Goal: Task Accomplishment & Management: Complete application form

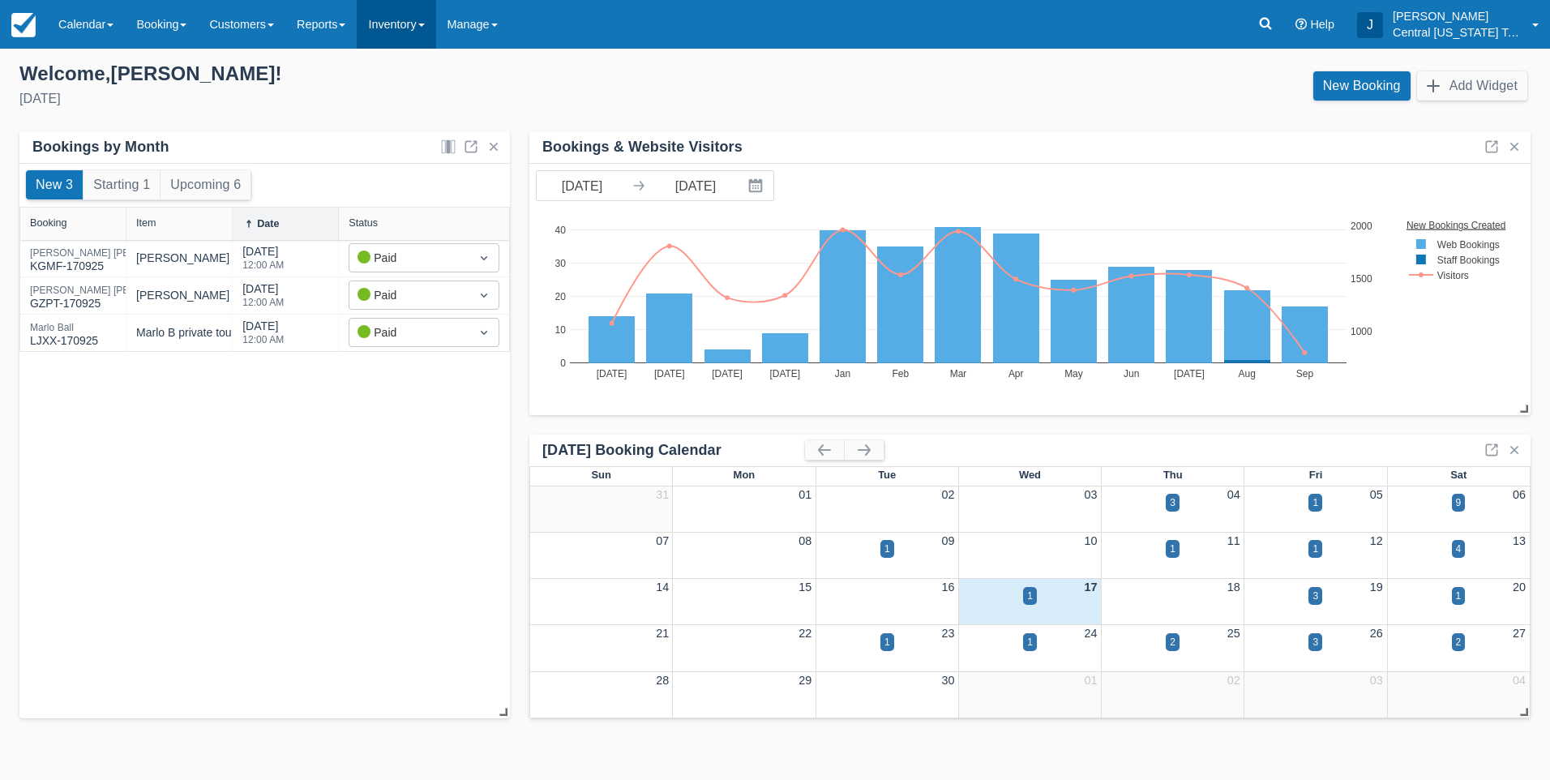
click at [421, 31] on link "Inventory" at bounding box center [396, 24] width 79 height 49
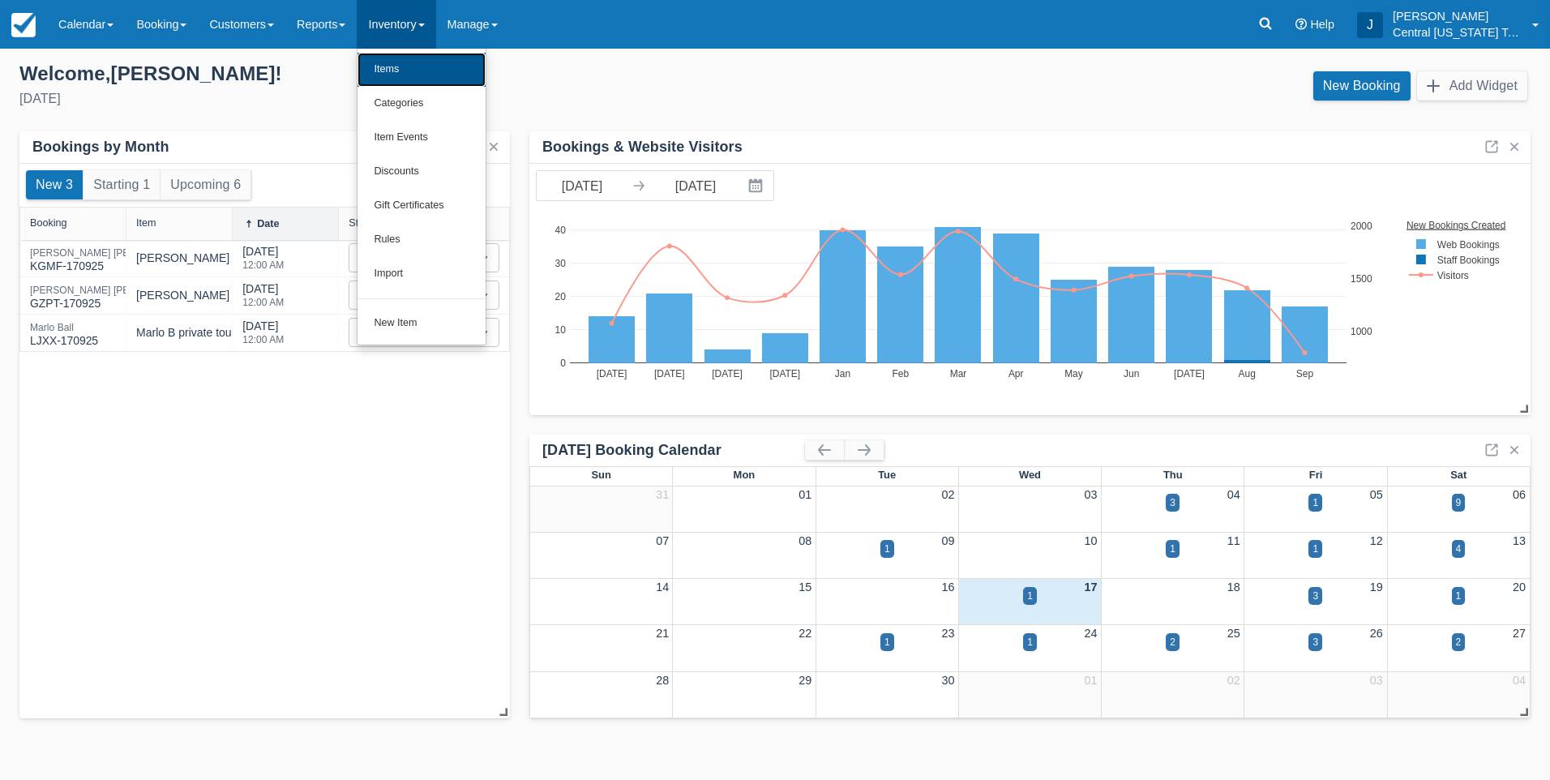
click at [420, 62] on link "Items" at bounding box center [421, 70] width 128 height 34
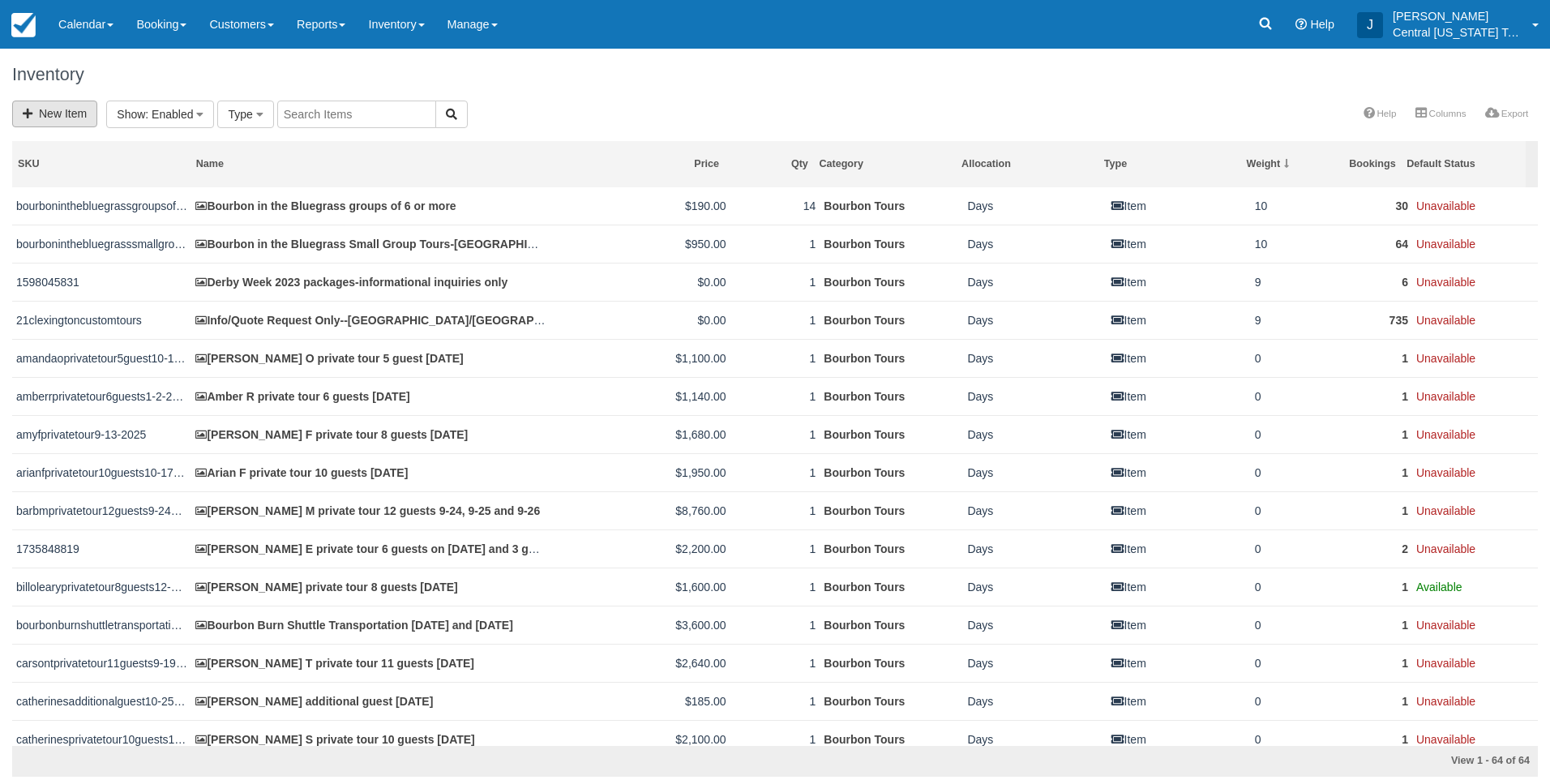
click at [49, 118] on link "New Item" at bounding box center [54, 114] width 85 height 27
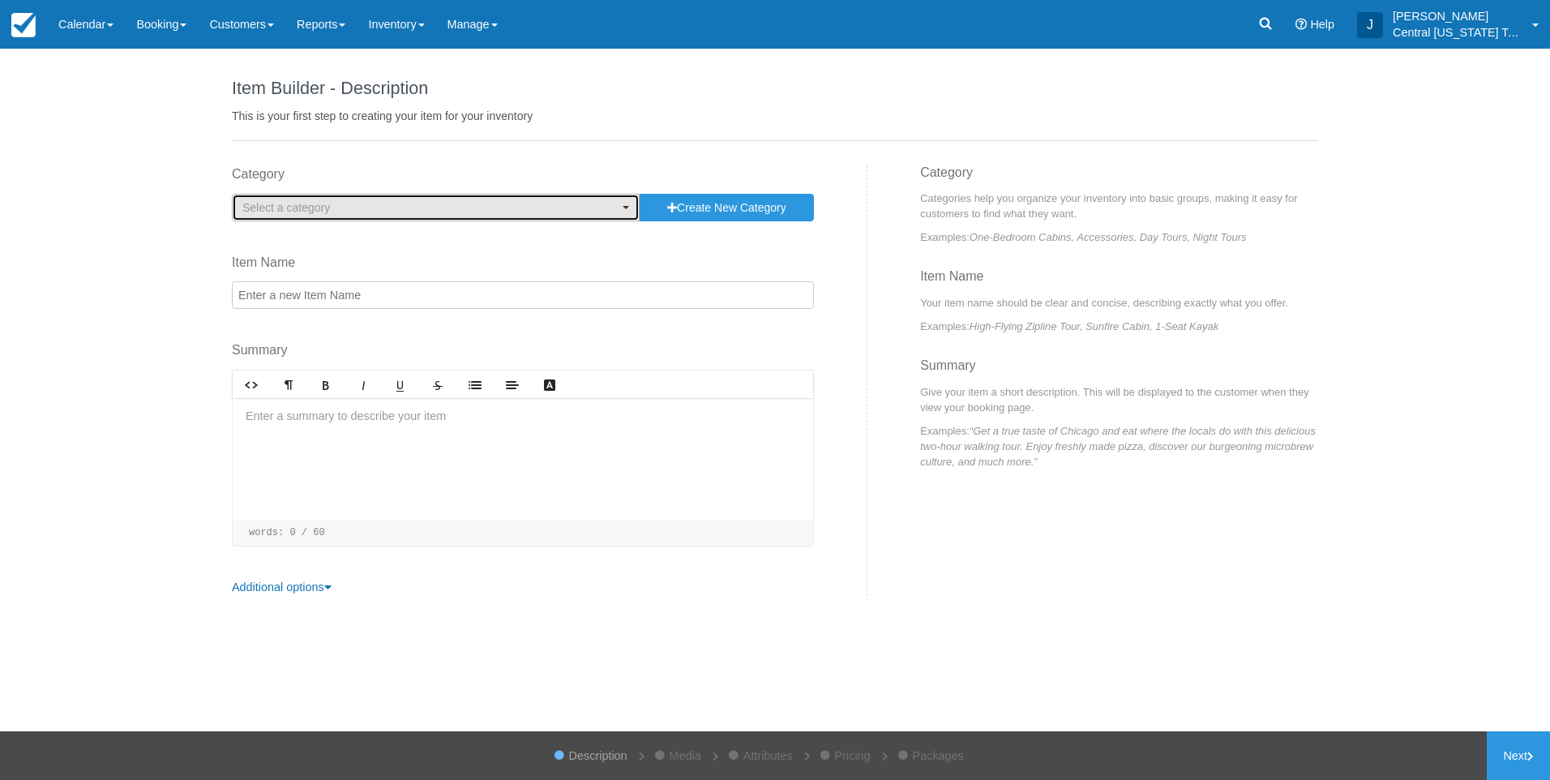
click at [312, 212] on span "Select a category" at bounding box center [286, 207] width 88 height 13
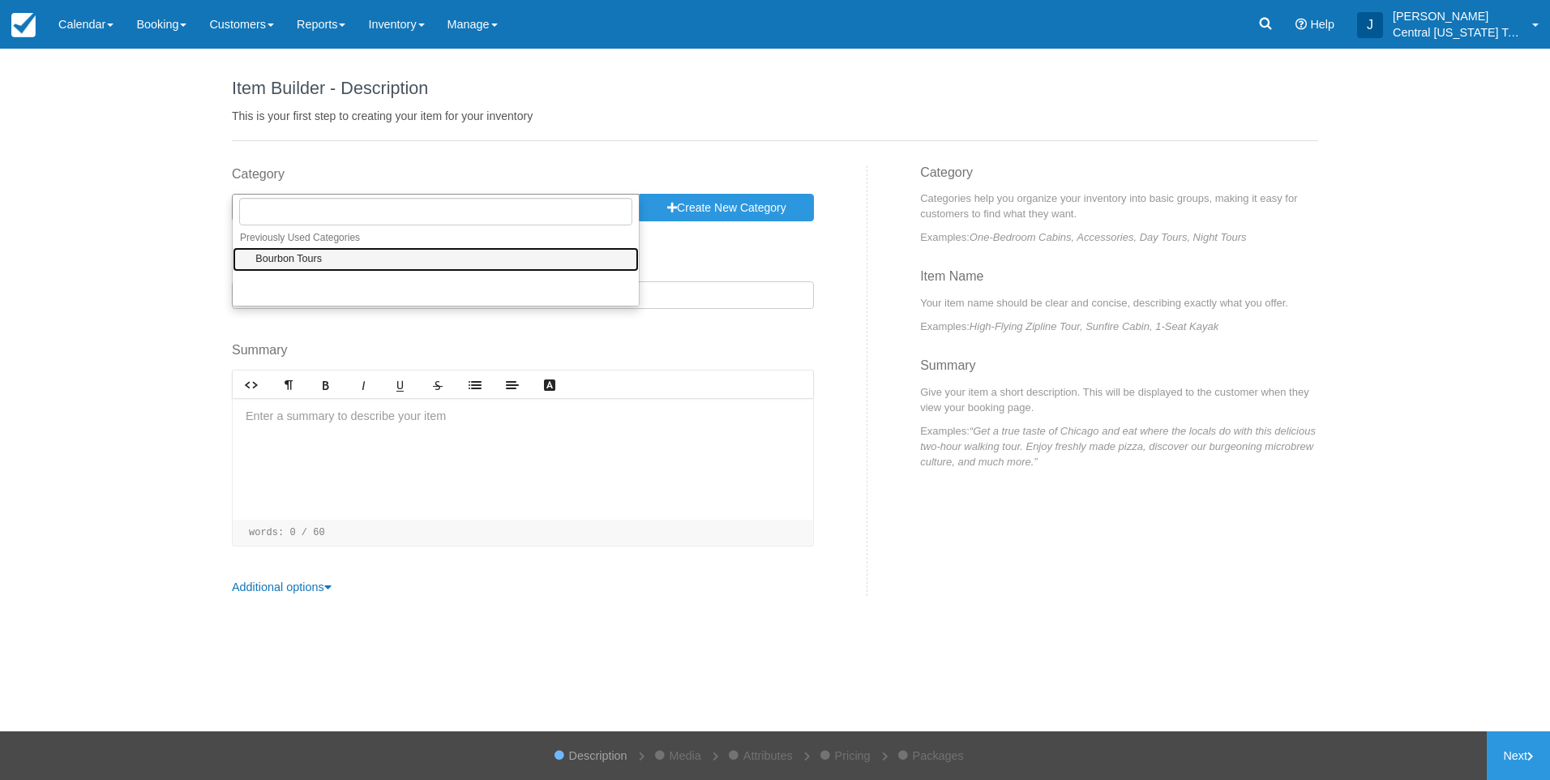
click at [306, 259] on span "Bourbon Tours" at bounding box center [288, 259] width 66 height 15
select select "1"
click at [313, 297] on input "Item Name" at bounding box center [523, 295] width 582 height 28
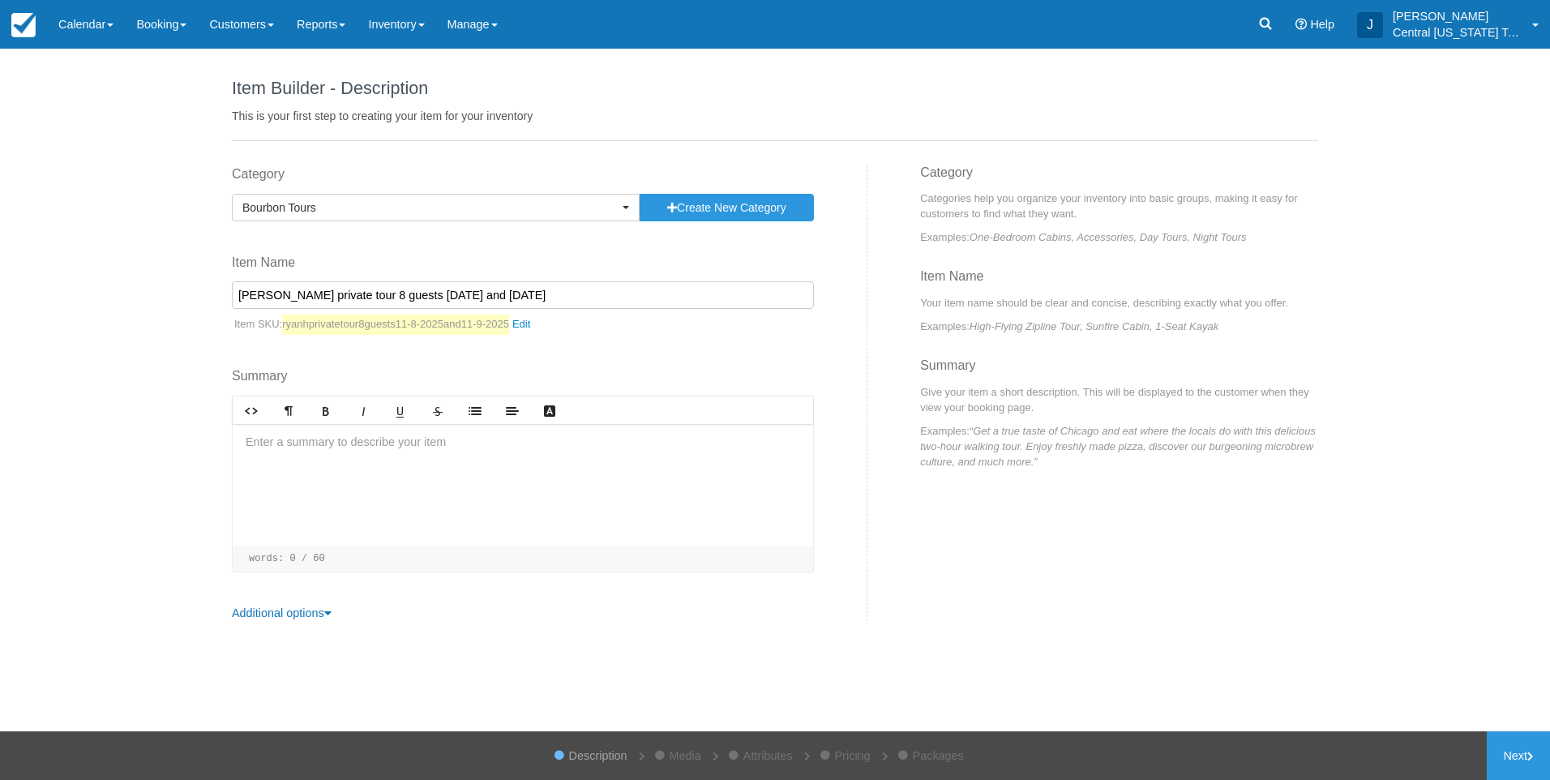
type input "[PERSON_NAME] private tour 8 guests [DATE] and [DATE]"
click at [335, 460] on div at bounding box center [523, 485] width 580 height 122
click at [287, 451] on div at bounding box center [523, 485] width 580 height 122
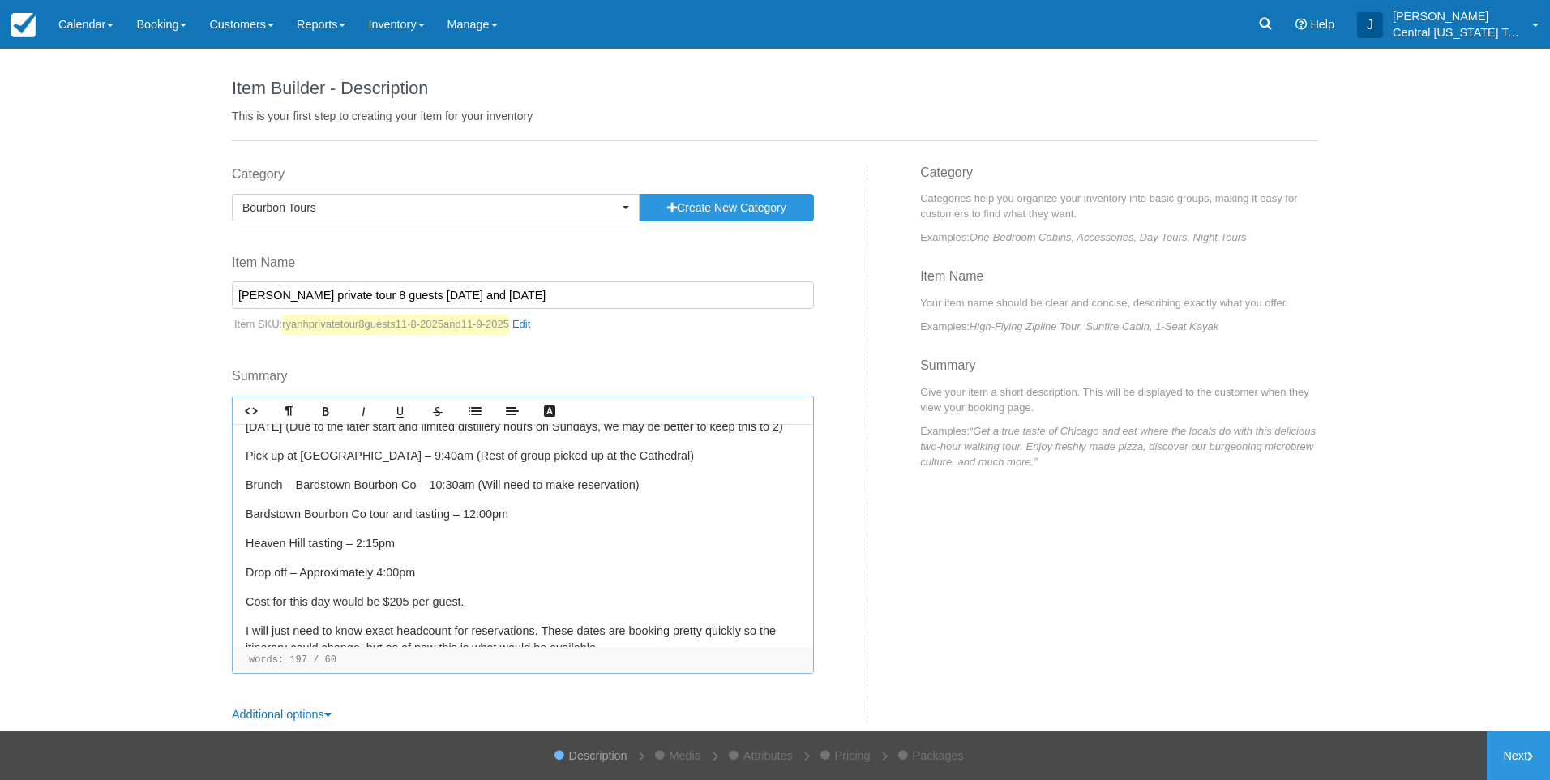
scroll to position [324, 0]
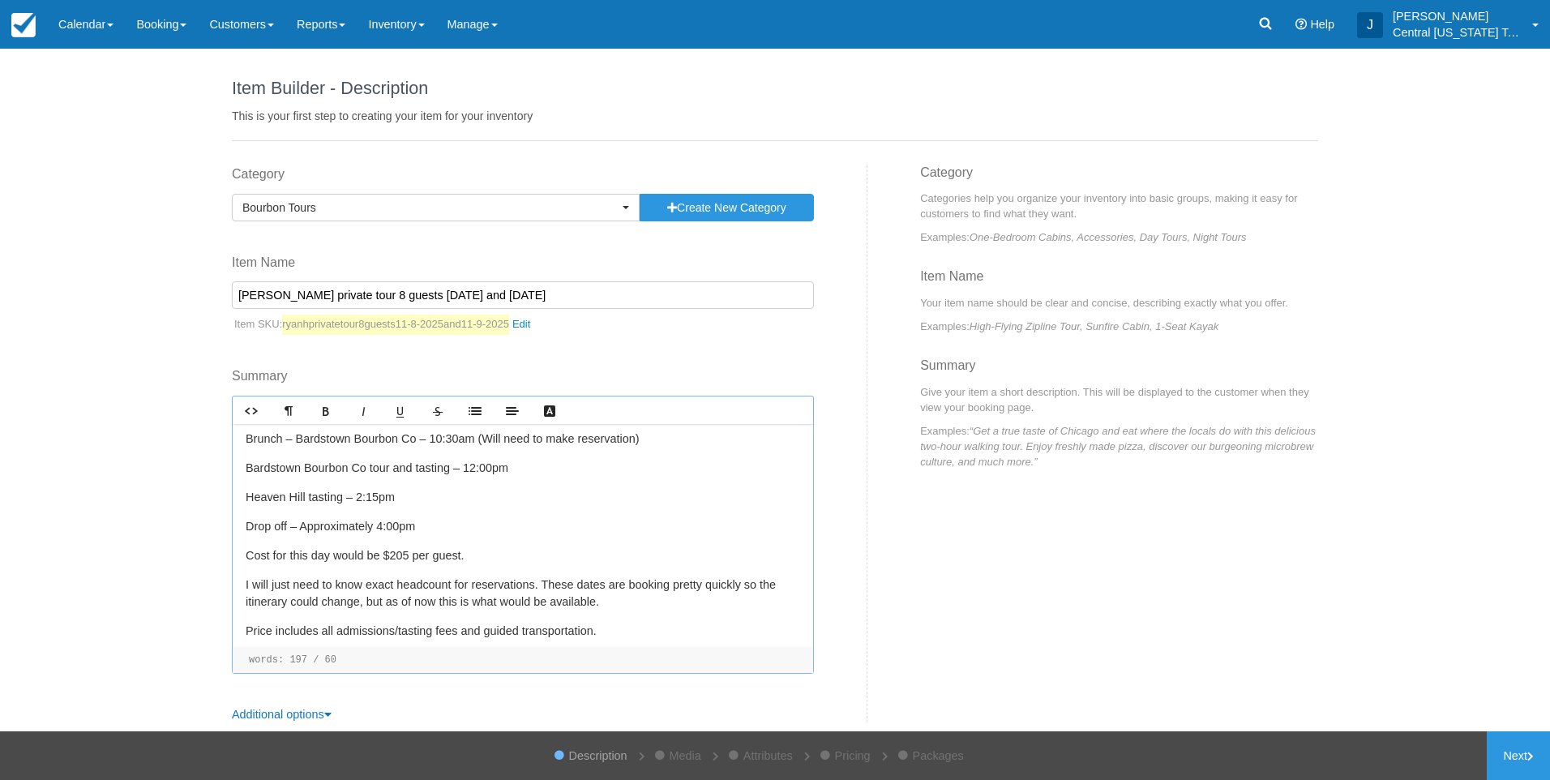
click at [301, 507] on p "Heaven Hill tasting – 2:15pm" at bounding box center [523, 498] width 554 height 18
click at [404, 565] on p "Cost for this day would be $205 per guest." at bounding box center [523, 556] width 554 height 18
click at [396, 565] on p "Cost for this day would be $205 per guest." at bounding box center [523, 556] width 554 height 18
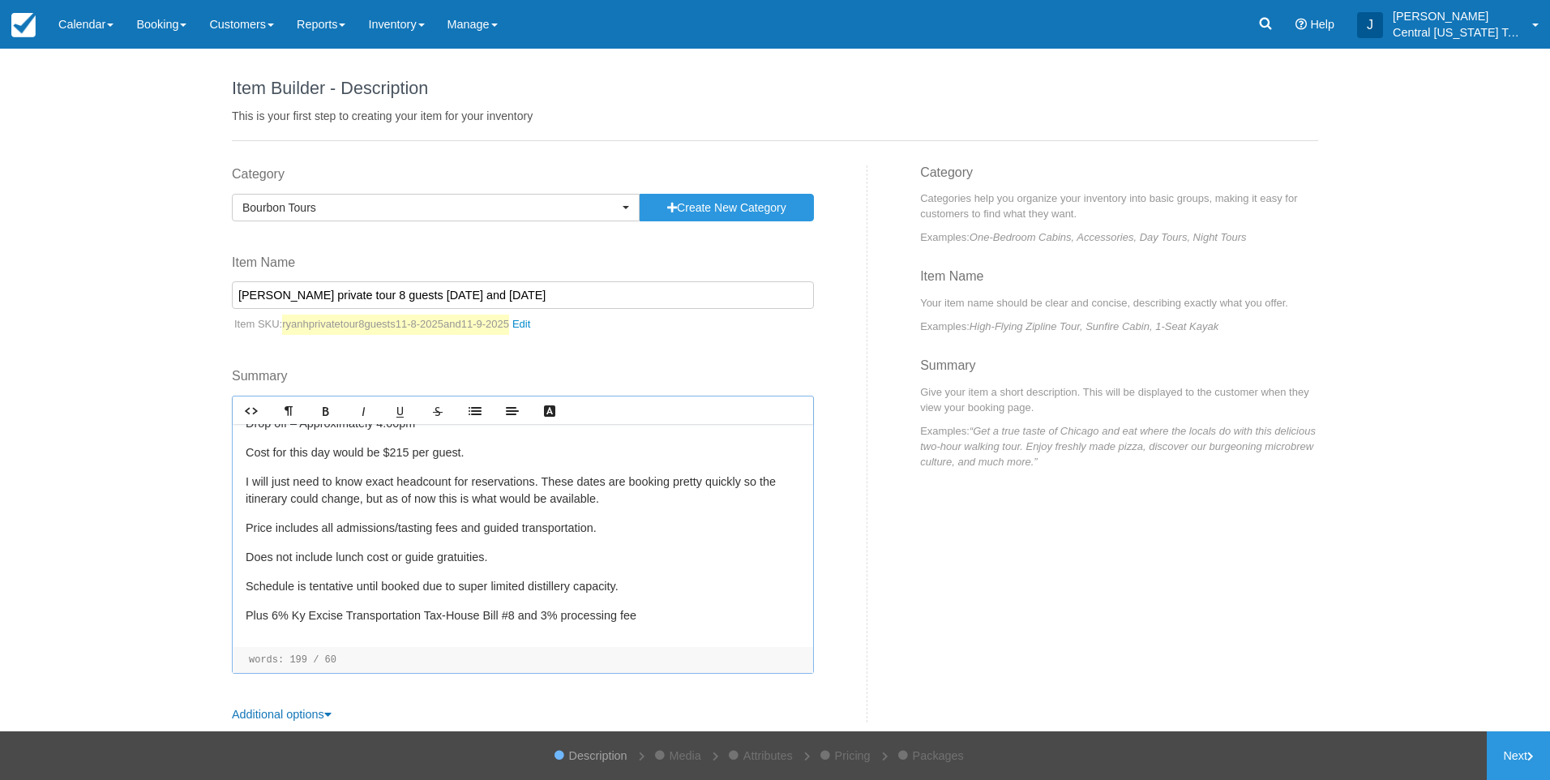
scroll to position [444, 0]
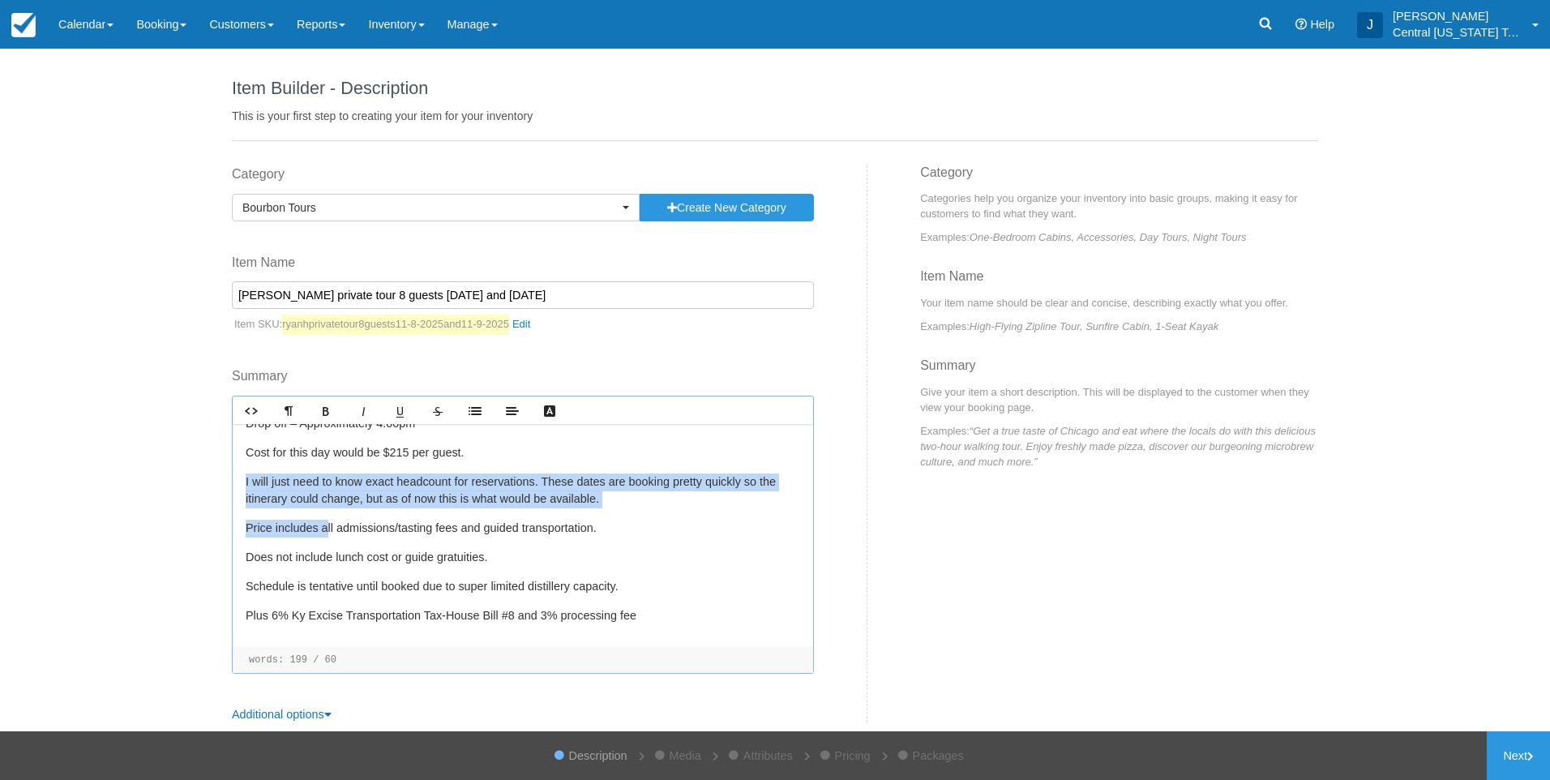
drag, startPoint x: 308, startPoint y: 509, endPoint x: 233, endPoint y: 475, distance: 82.0
click at [233, 475] on div "Lawrenceburg pick up Saturday 11-8-2025 Pick up in Lawrenceburg – 8:45am Bullei…" at bounding box center [523, 535] width 580 height 223
click at [307, 509] on div "Lawrenceburg pick up Saturday 11-8-2025 Pick up in Lawrenceburg – 8:45am Bullei…" at bounding box center [523, 535] width 580 height 223
click at [620, 505] on p "I will just need to know exact headcount for reservations. These dates are book…" at bounding box center [523, 490] width 554 height 35
drag, startPoint x: 656, startPoint y: 504, endPoint x: 236, endPoint y: 481, distance: 420.5
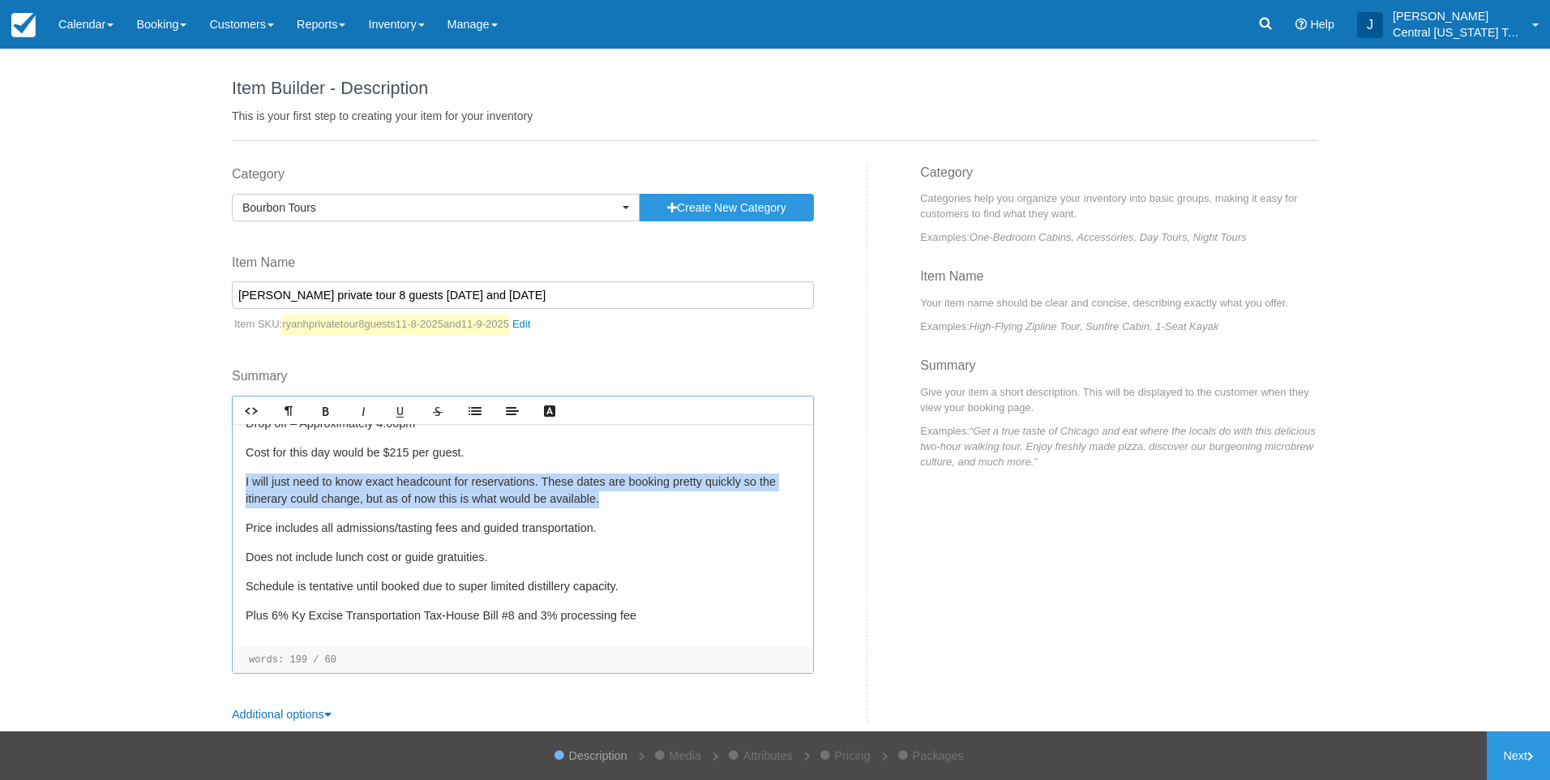
click at [236, 481] on div "Lawrenceburg pick up Saturday 11-8-2025 Pick up in Lawrenceburg – 8:45am Bullei…" at bounding box center [523, 535] width 580 height 223
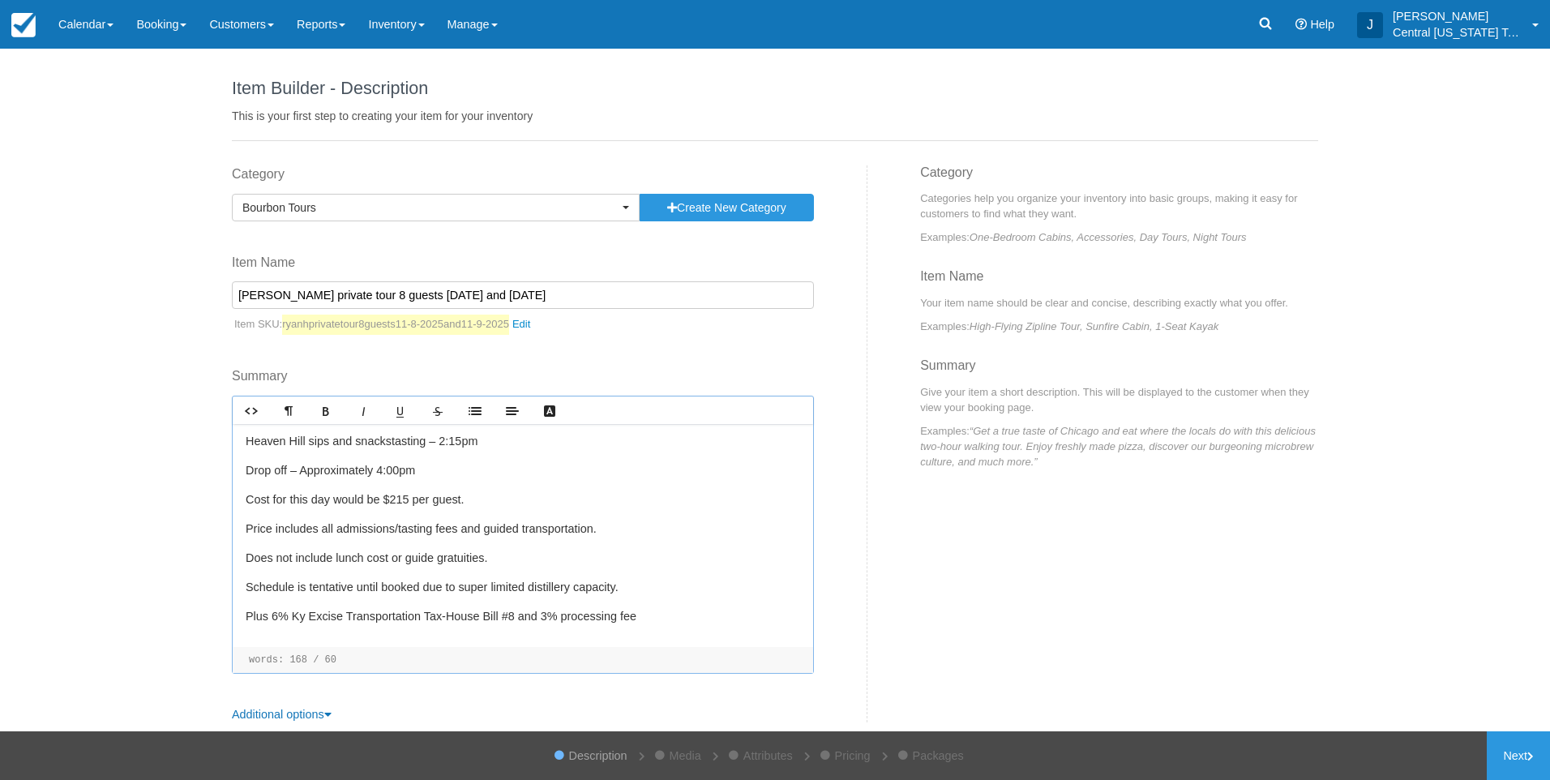
scroll to position [397, 0]
click at [1498, 749] on link "Next" at bounding box center [1518, 755] width 63 height 49
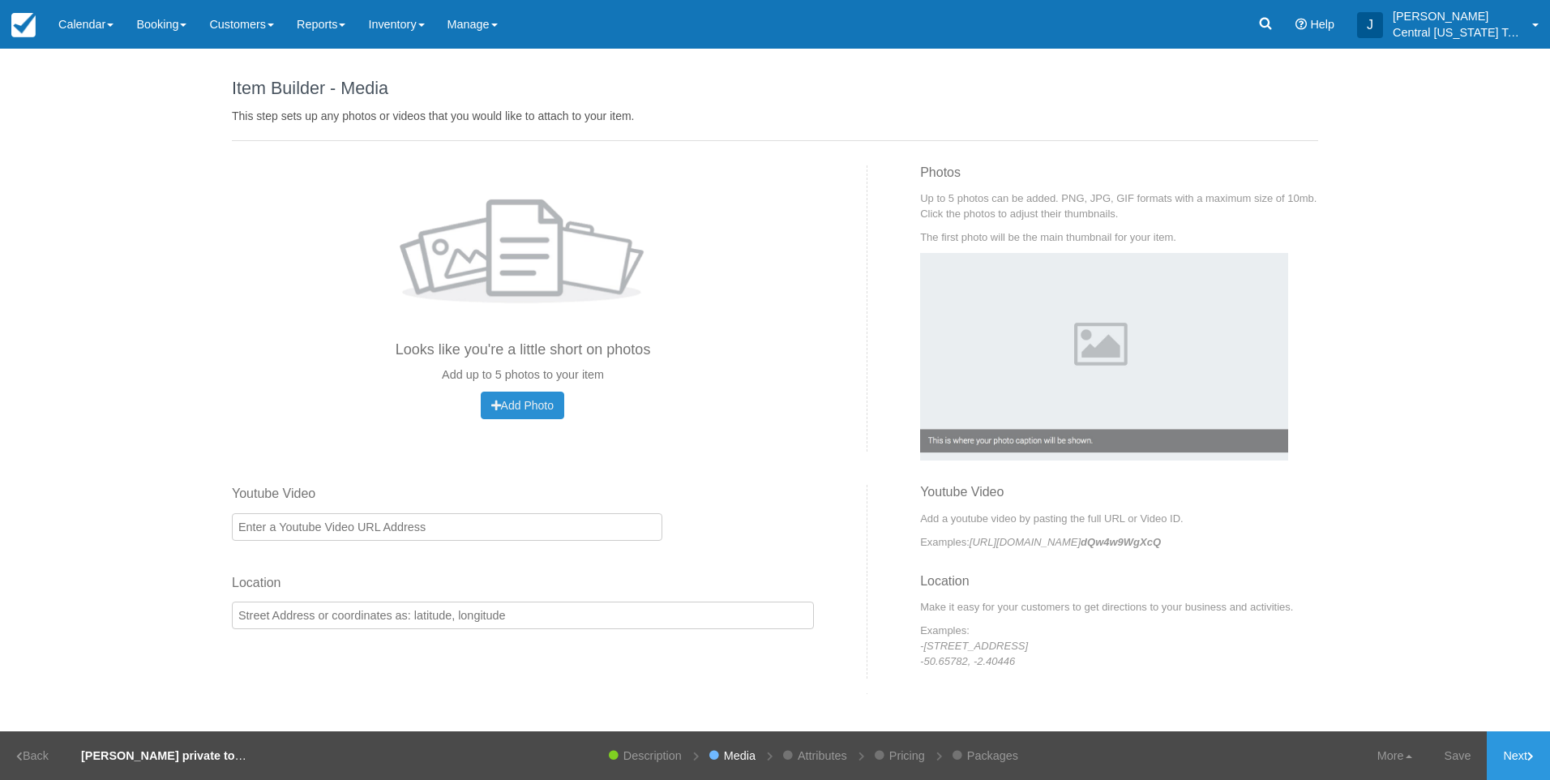
click at [513, 408] on span "Add Photo" at bounding box center [522, 405] width 62 height 13
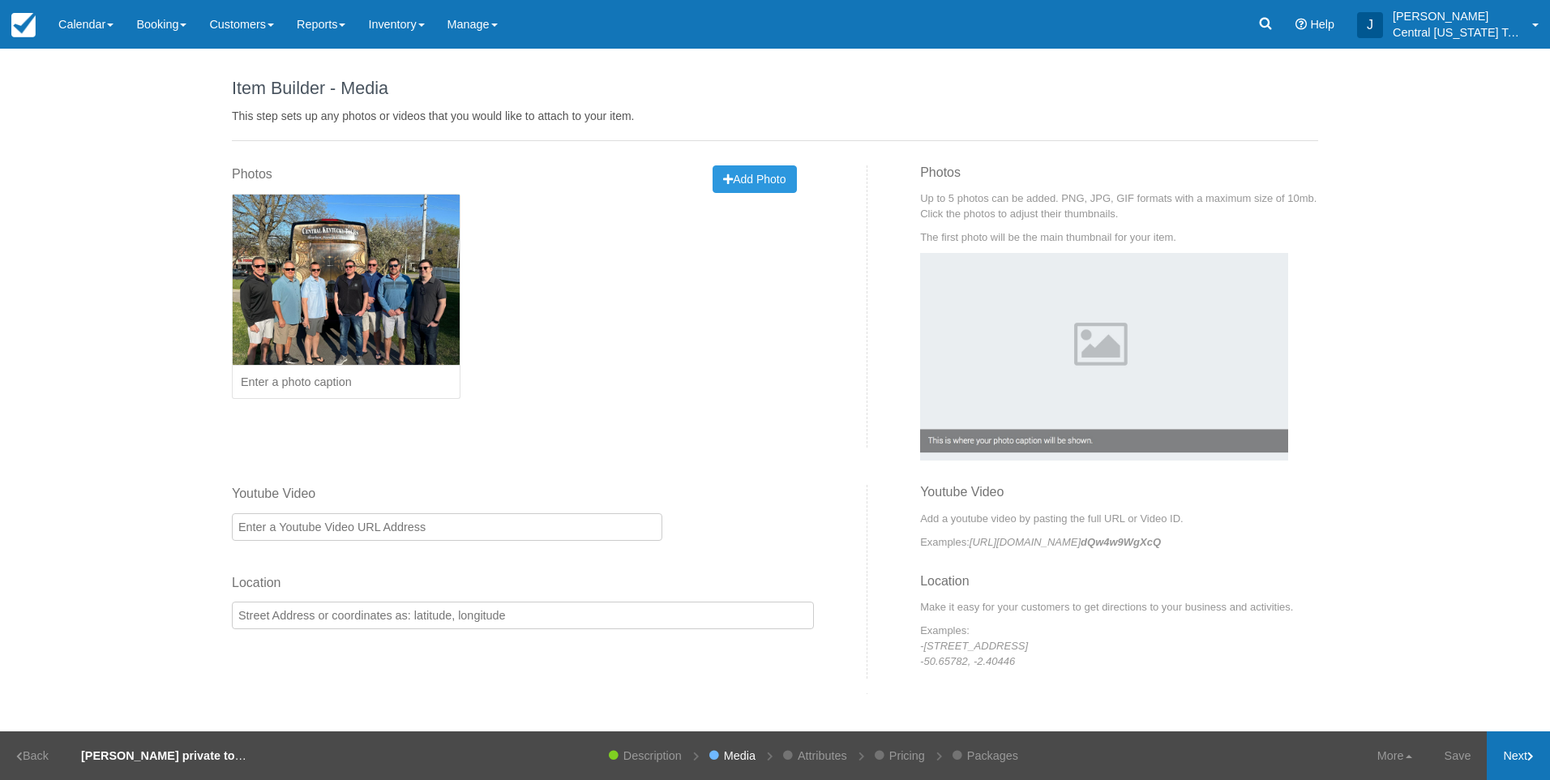
click at [1499, 748] on link "Next" at bounding box center [1518, 755] width 63 height 49
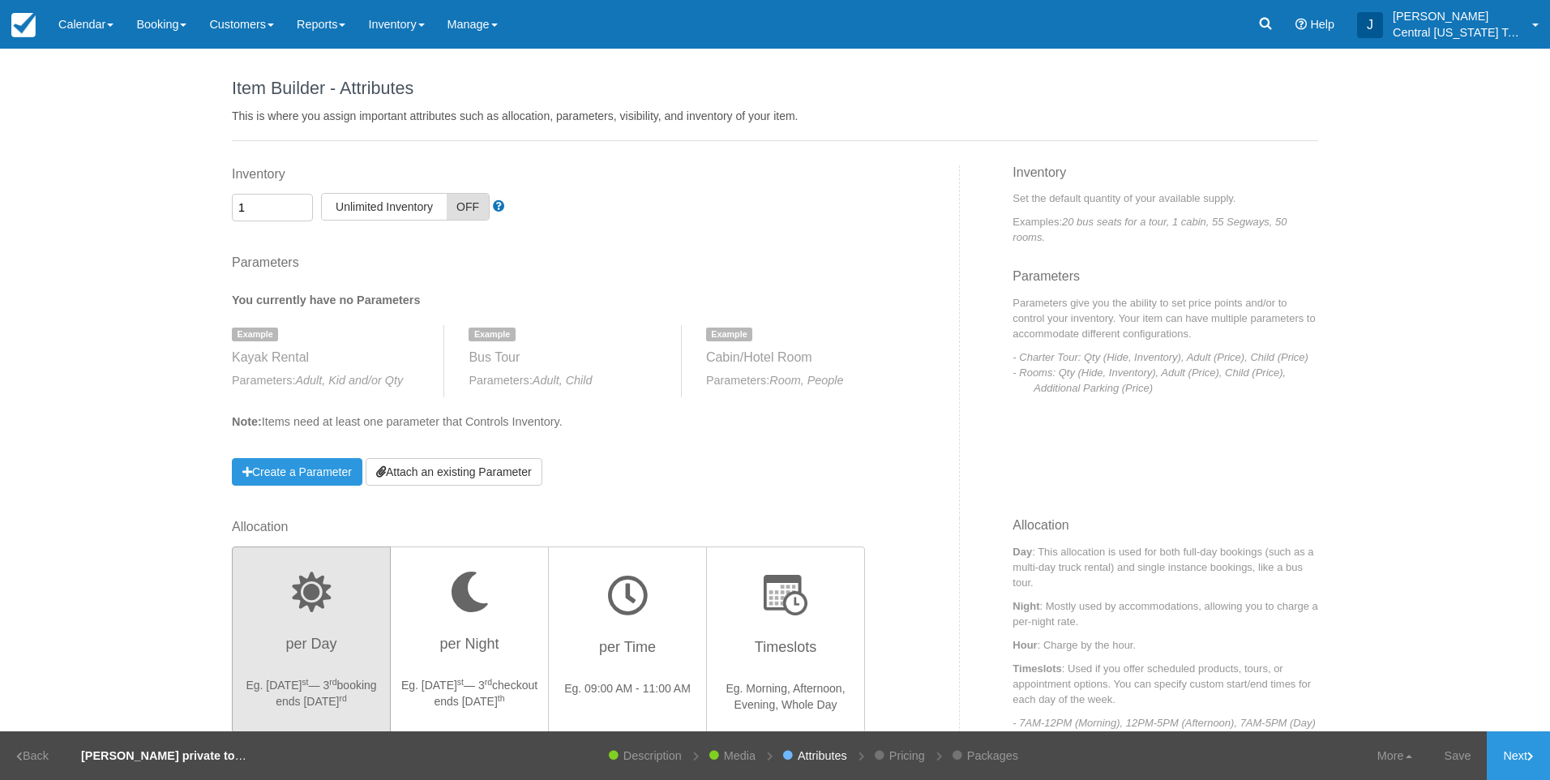
click at [494, 491] on div "Inventory 1 Unlimited ON Unlimited Inventory OFF This item is a Product Groupin…" at bounding box center [590, 341] width 740 height 353
click at [493, 474] on link "Attach an existing Parameter" at bounding box center [454, 472] width 177 height 28
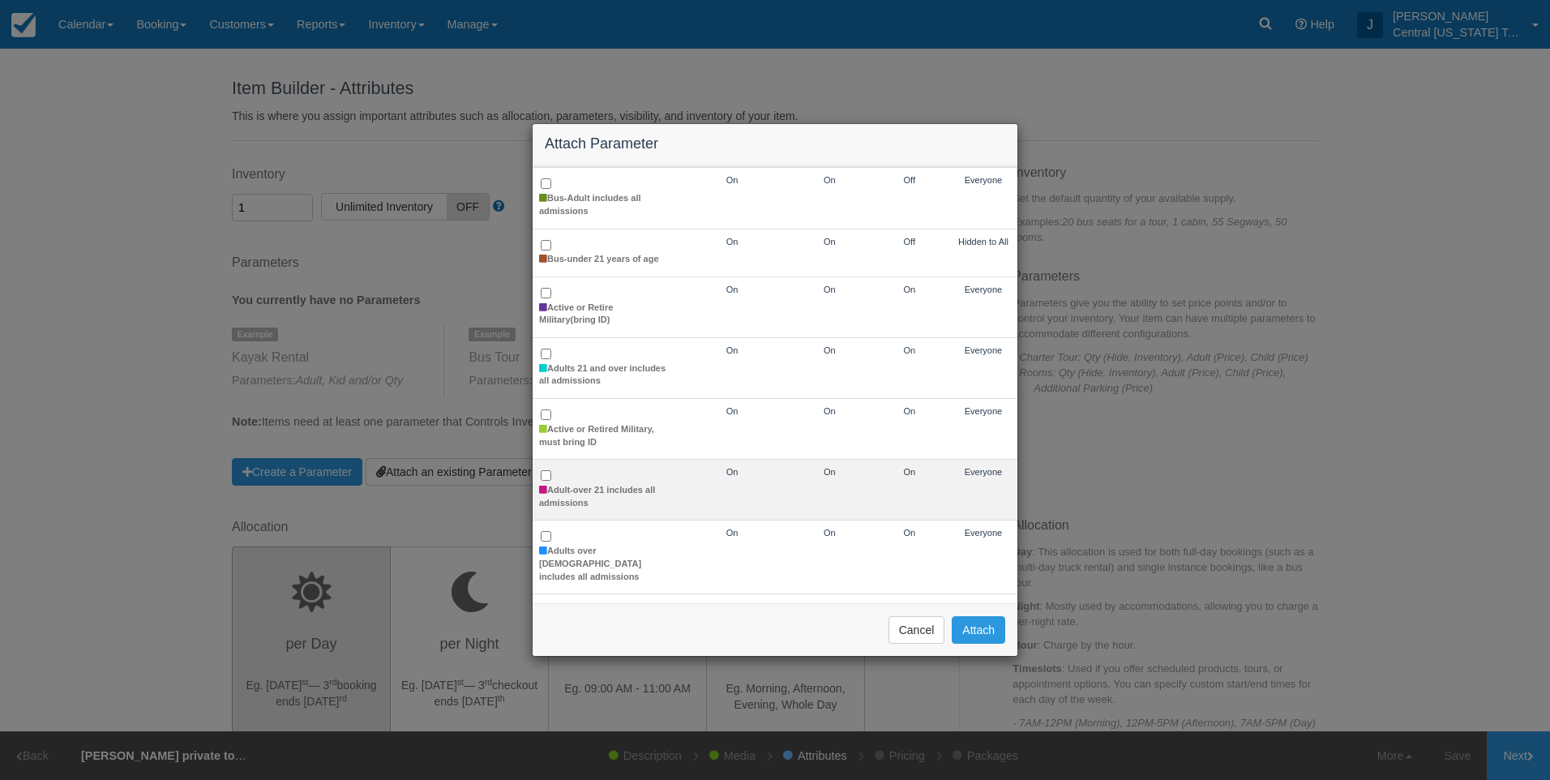
scroll to position [162, 0]
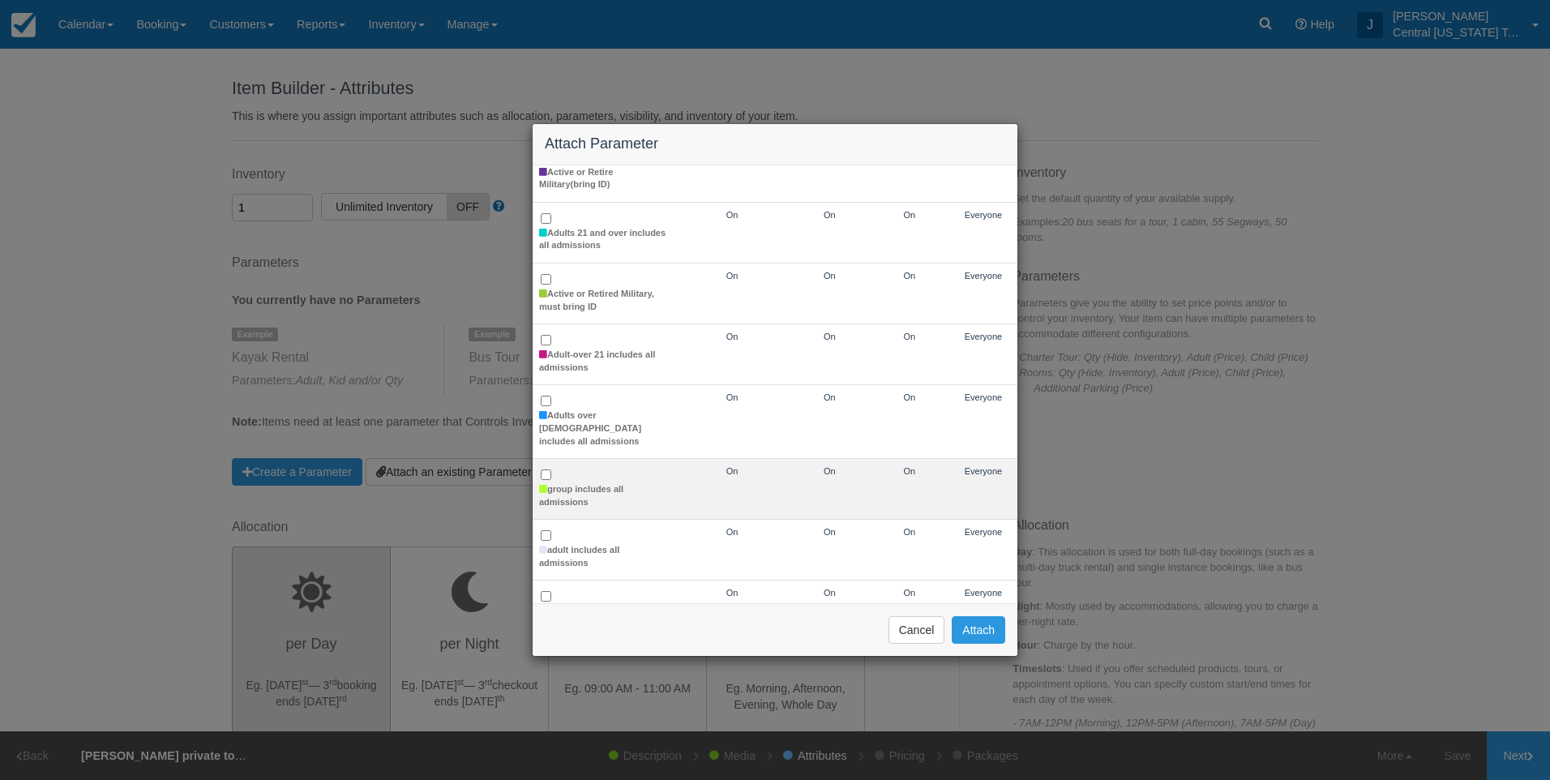
click at [580, 469] on td "group includes all admissions" at bounding box center [604, 489] width 142 height 61
checkbox input "true"
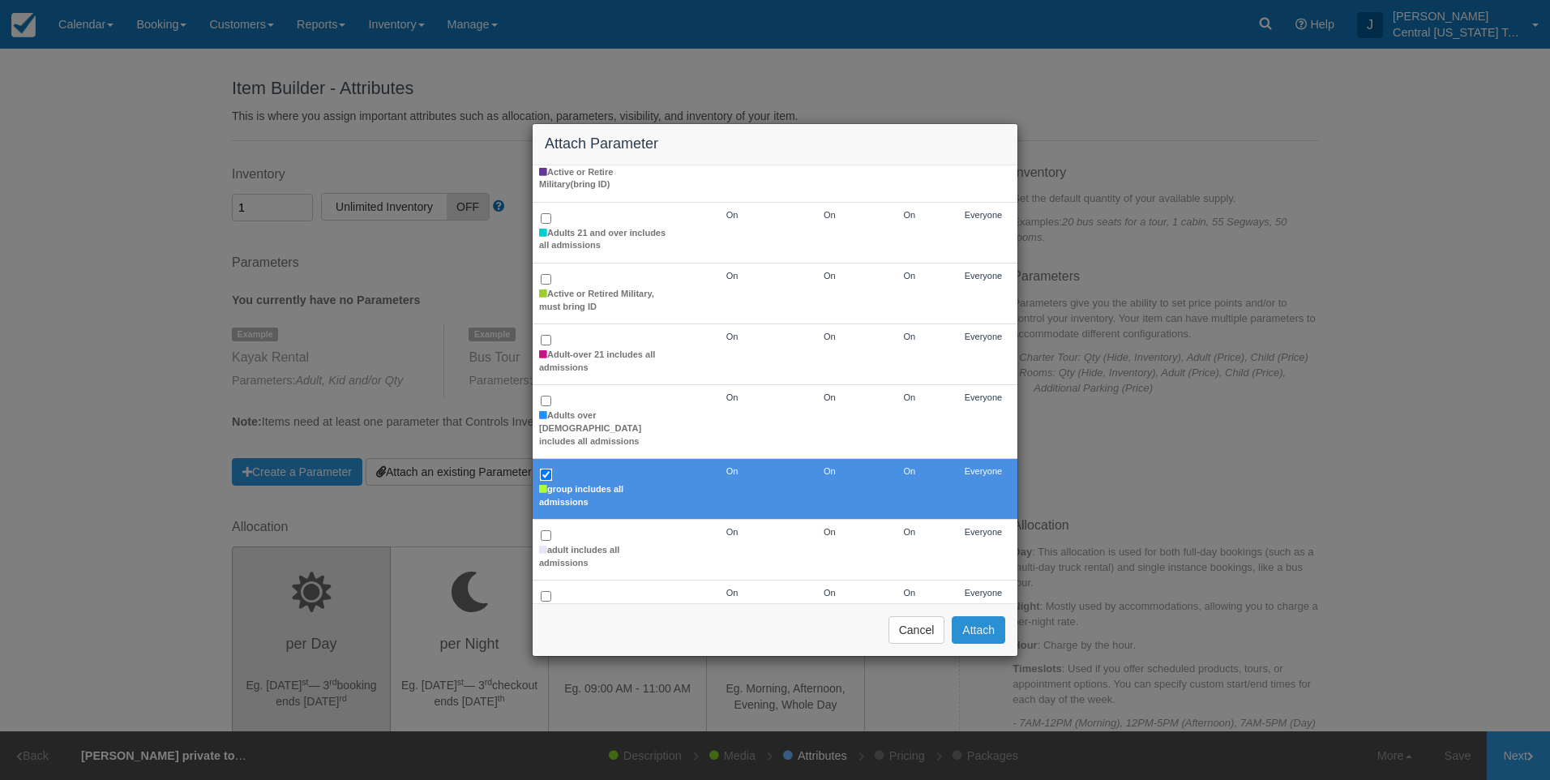
click at [996, 629] on button "Attach" at bounding box center [978, 630] width 53 height 28
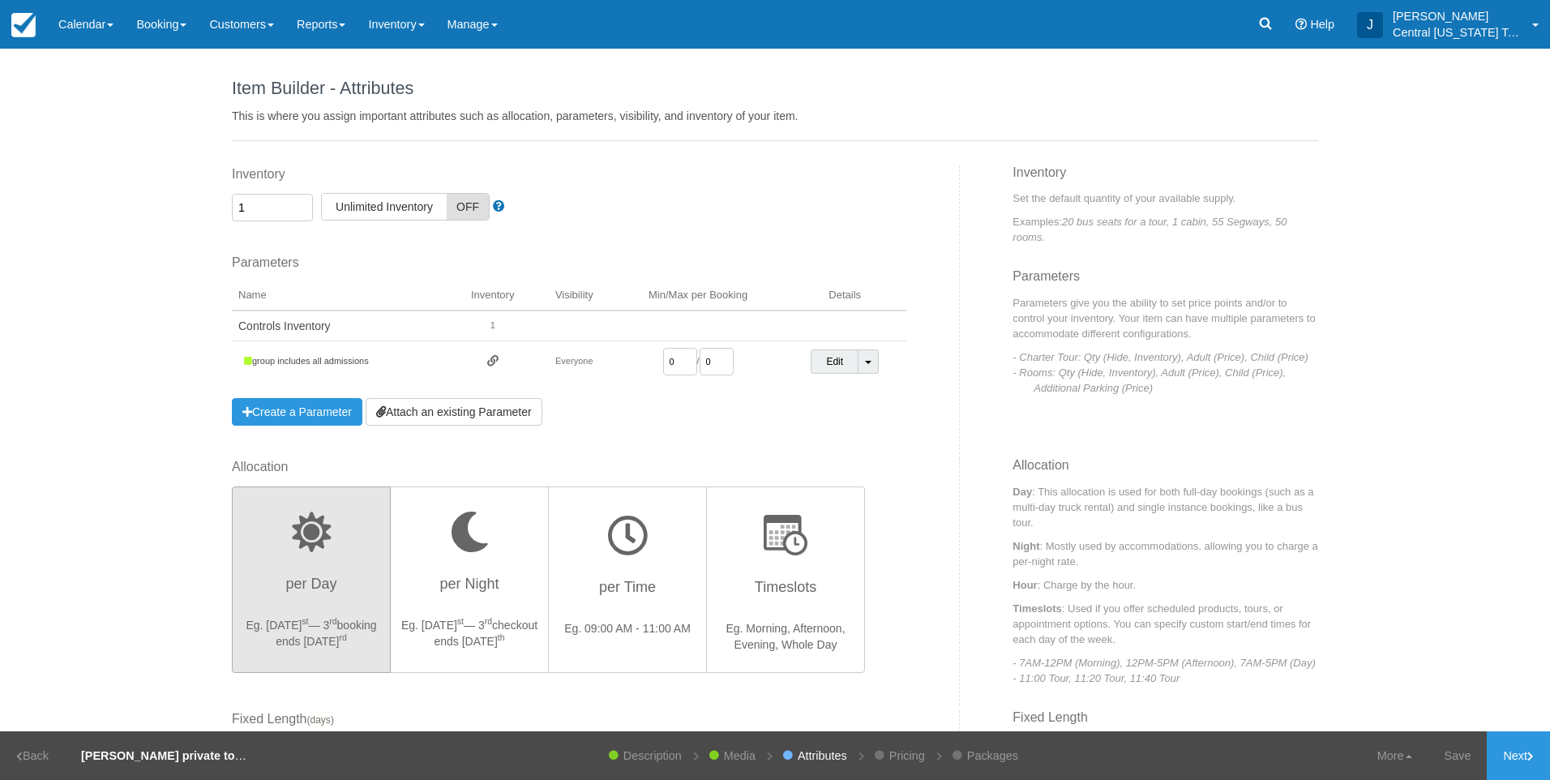
drag, startPoint x: 681, startPoint y: 365, endPoint x: 596, endPoint y: 354, distance: 85.8
click at [618, 358] on td "0 / 0" at bounding box center [698, 361] width 170 height 41
type input "1"
click at [737, 404] on div "Parameters You currently have no Parameters Example Kayak Rental Parameters: Ad…" at bounding box center [569, 340] width 674 height 172
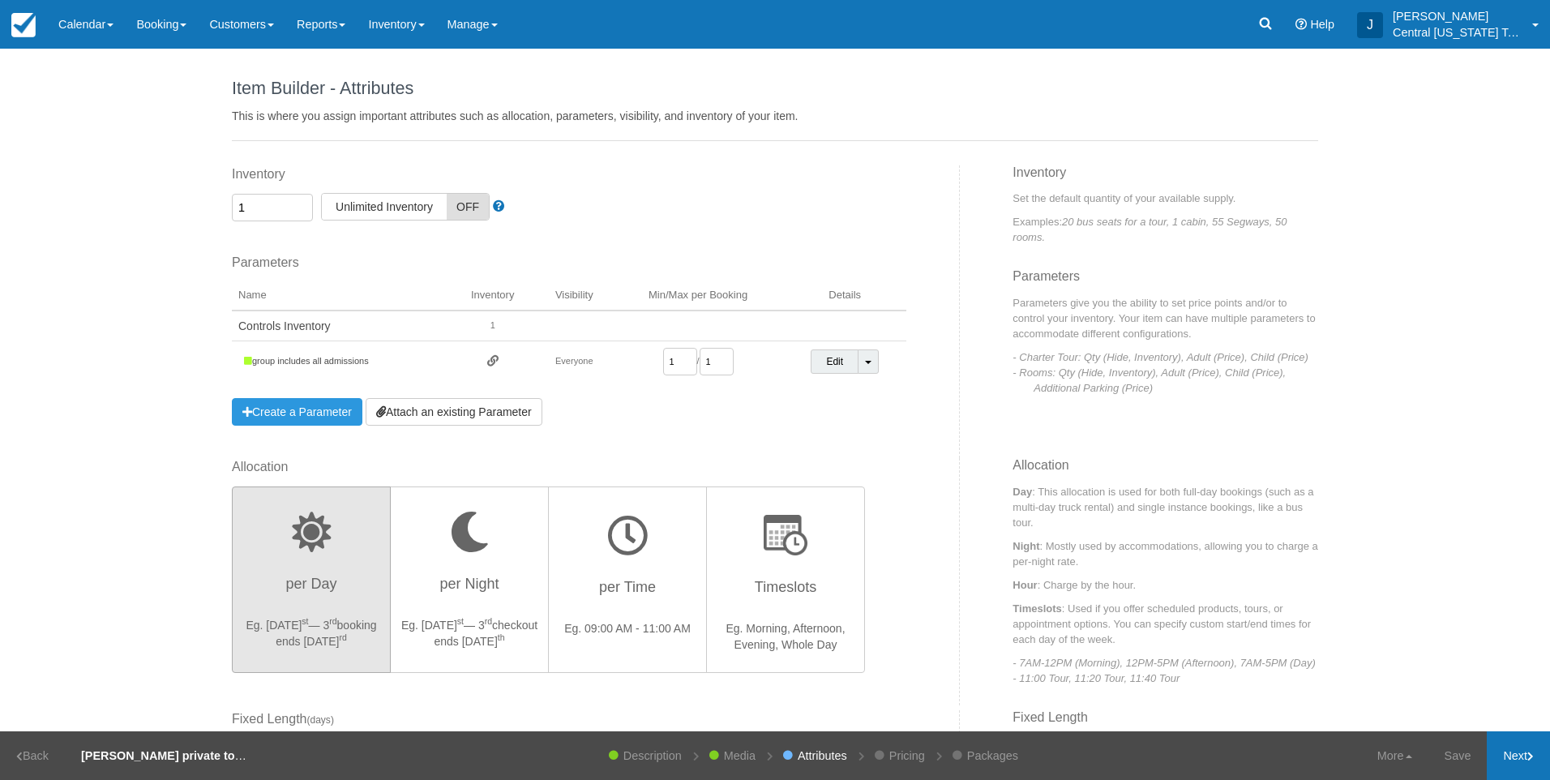
click at [1522, 734] on link "Next" at bounding box center [1518, 755] width 63 height 49
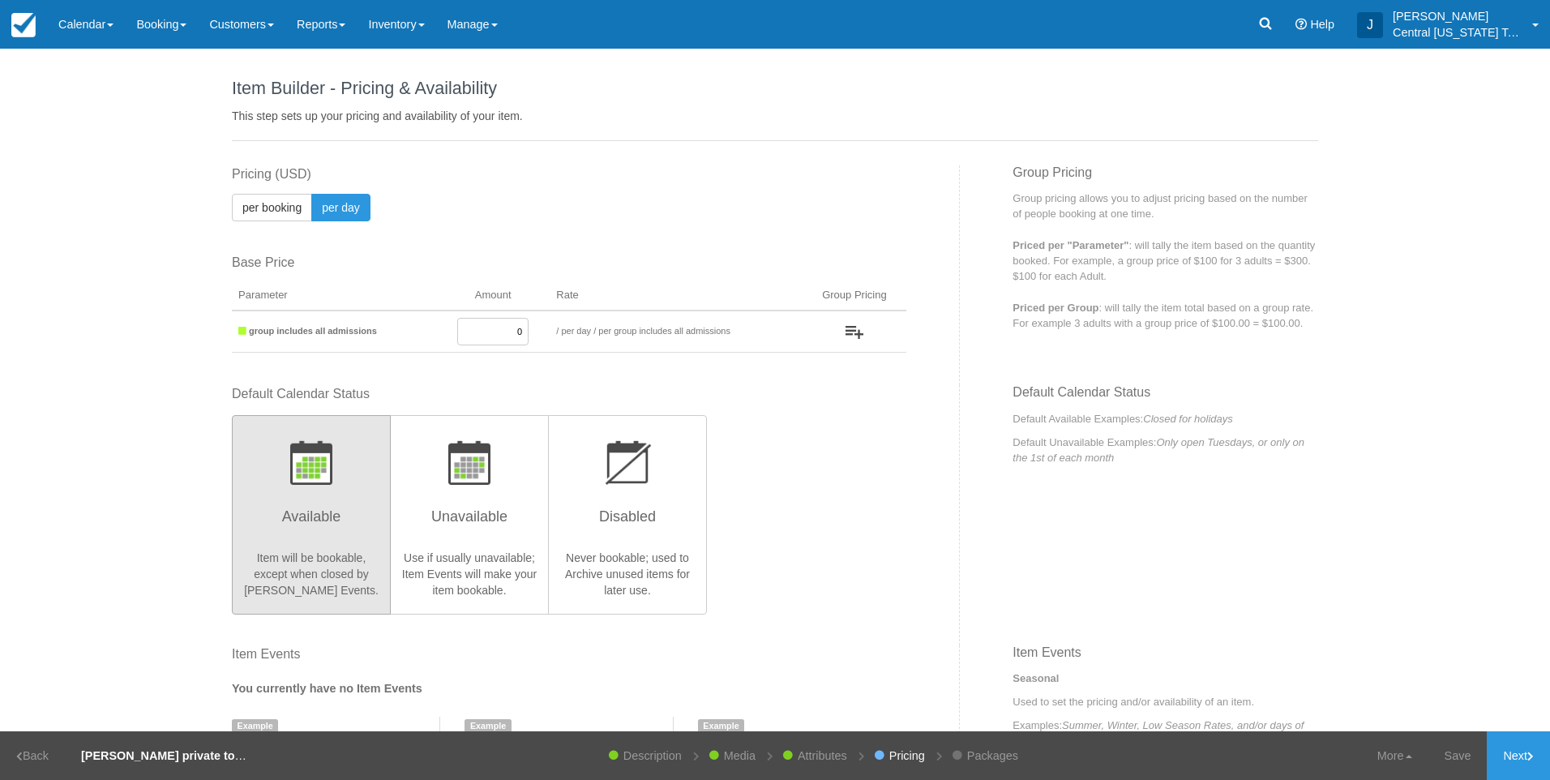
click at [465, 341] on input "0" at bounding box center [492, 332] width 71 height 28
drag, startPoint x: 471, startPoint y: 337, endPoint x: 859, endPoint y: 302, distance: 389.8
click at [608, 326] on tr "group includes all admissions 0 / per booking per day / per group includes all …" at bounding box center [569, 331] width 674 height 42
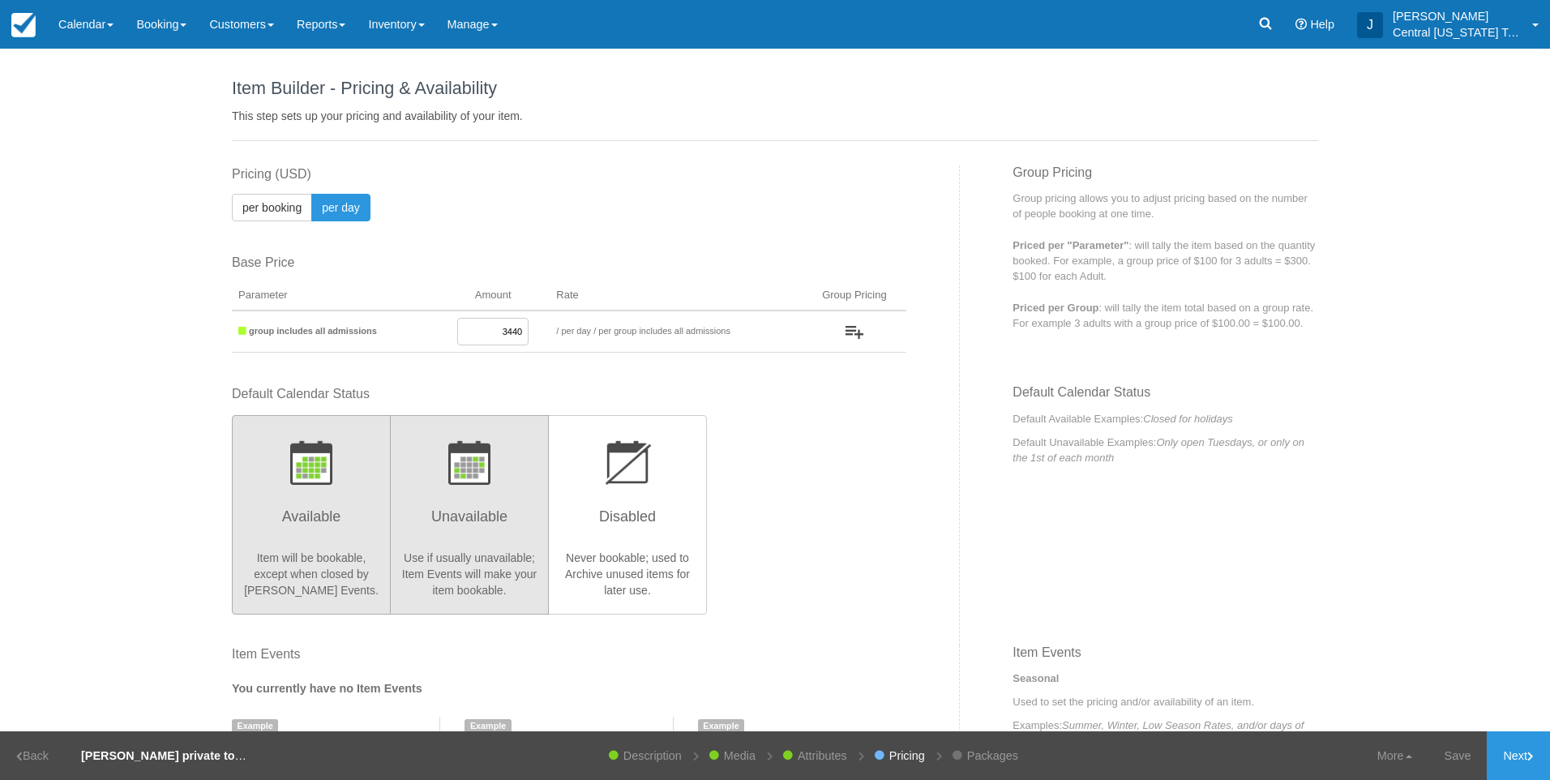
type input "3440"
click at [472, 515] on h3 "Unavailable" at bounding box center [469, 521] width 138 height 41
radio input "true"
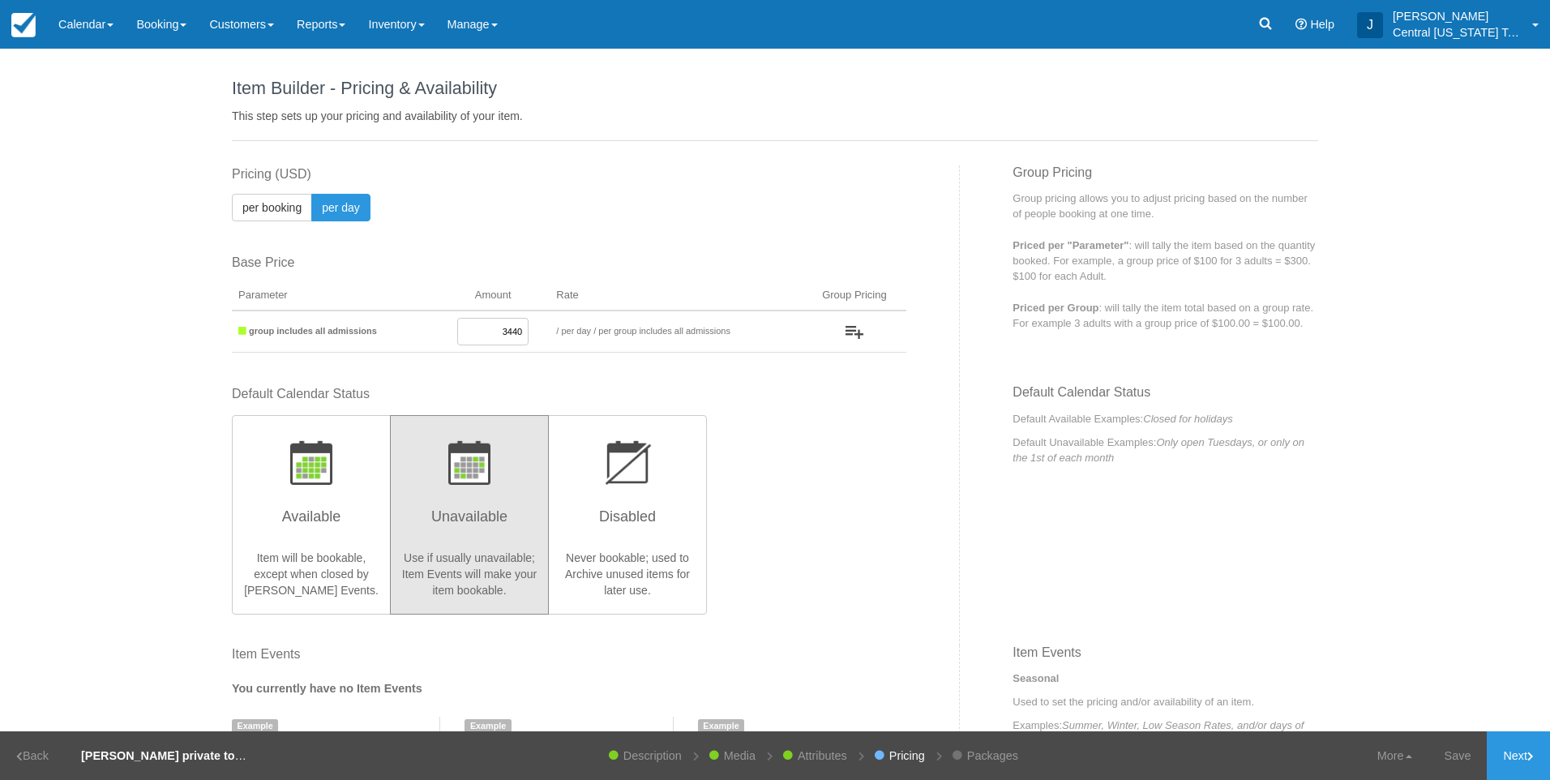
click at [866, 497] on div "Default Calendar Status Available Item will be bookable, except when closed by …" at bounding box center [569, 499] width 674 height 228
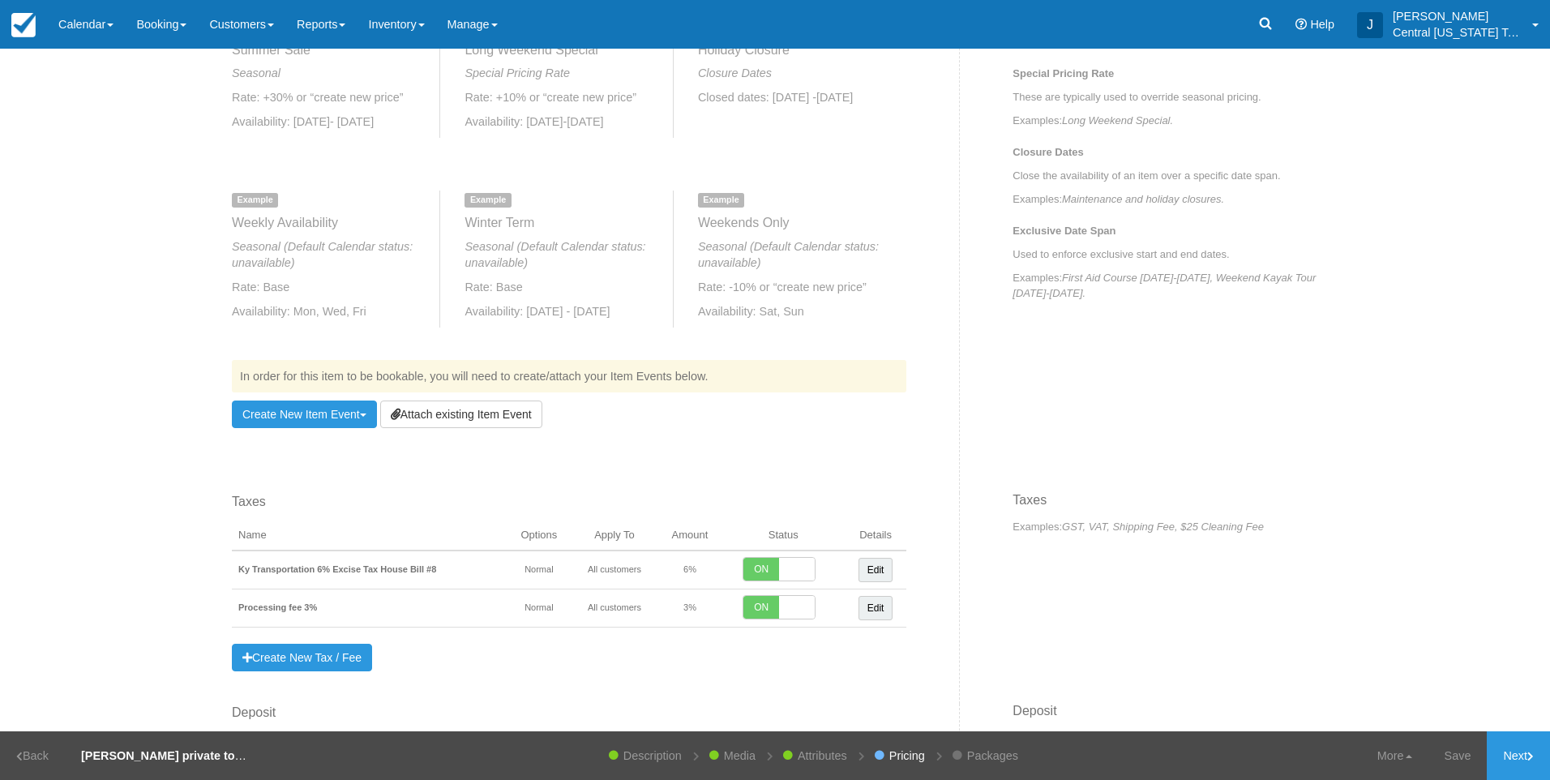
scroll to position [800, 0]
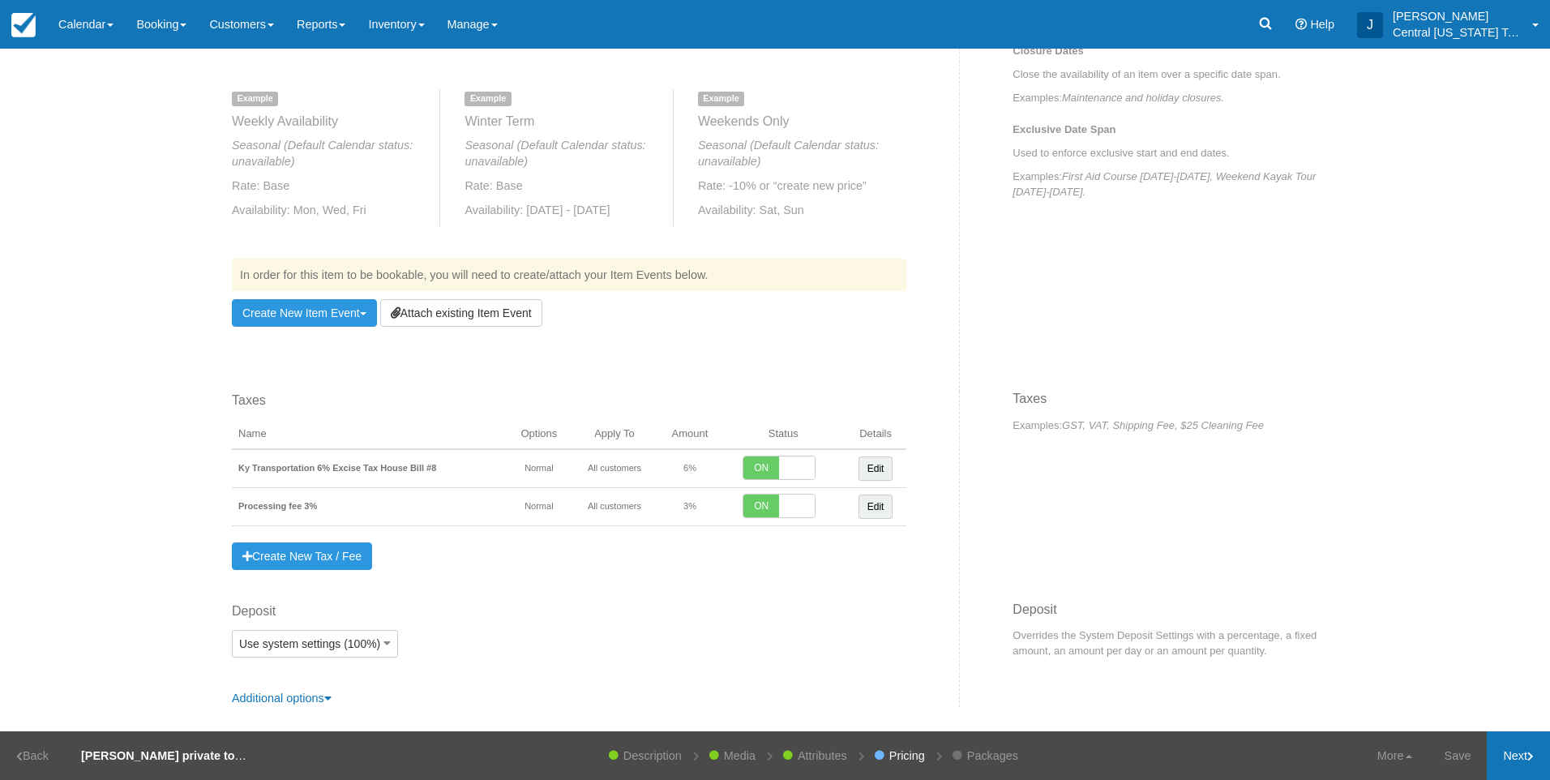
click at [1514, 768] on link "Next" at bounding box center [1518, 755] width 63 height 49
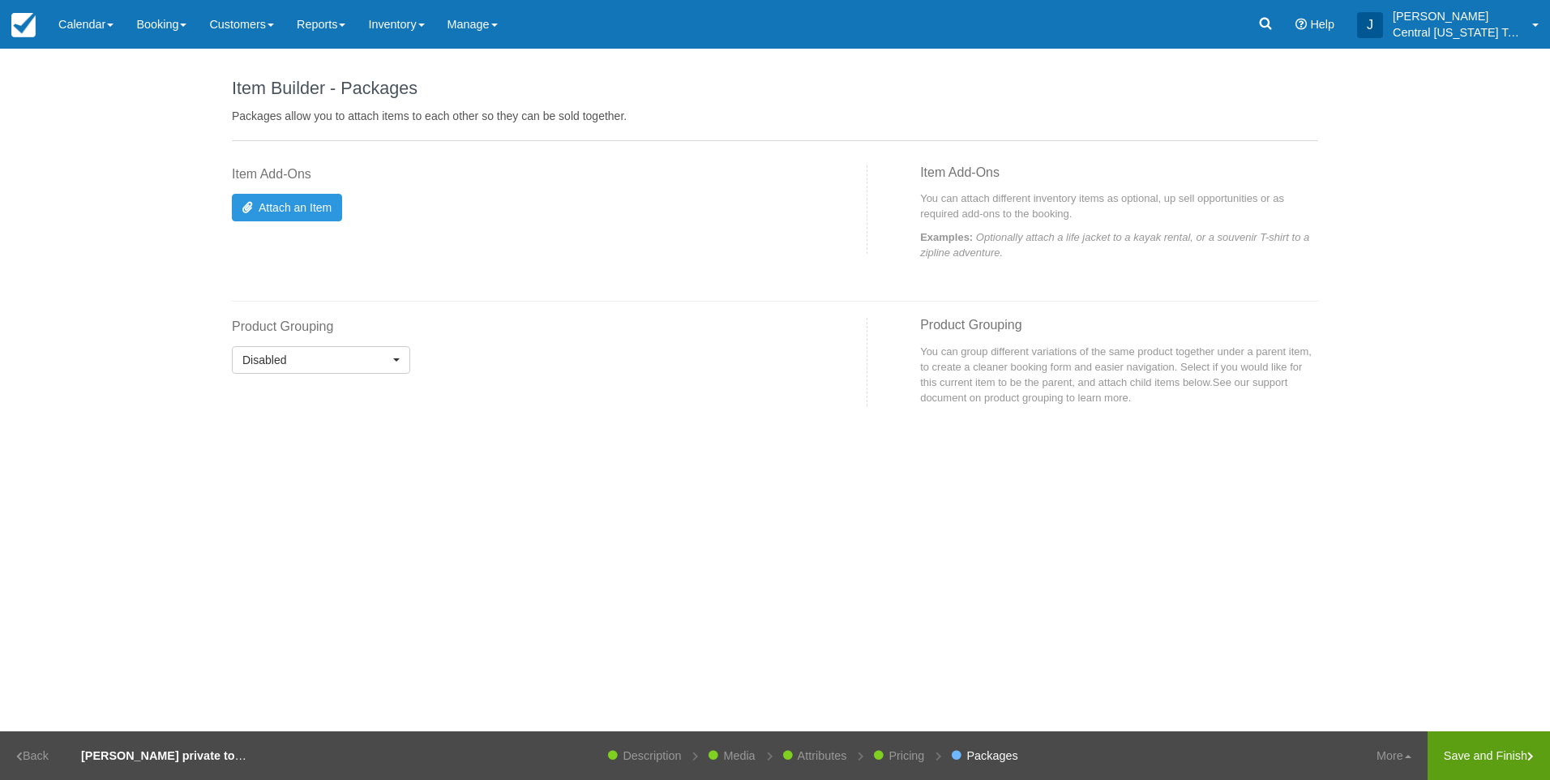
click at [1469, 746] on link "Save and Finish" at bounding box center [1488, 755] width 122 height 49
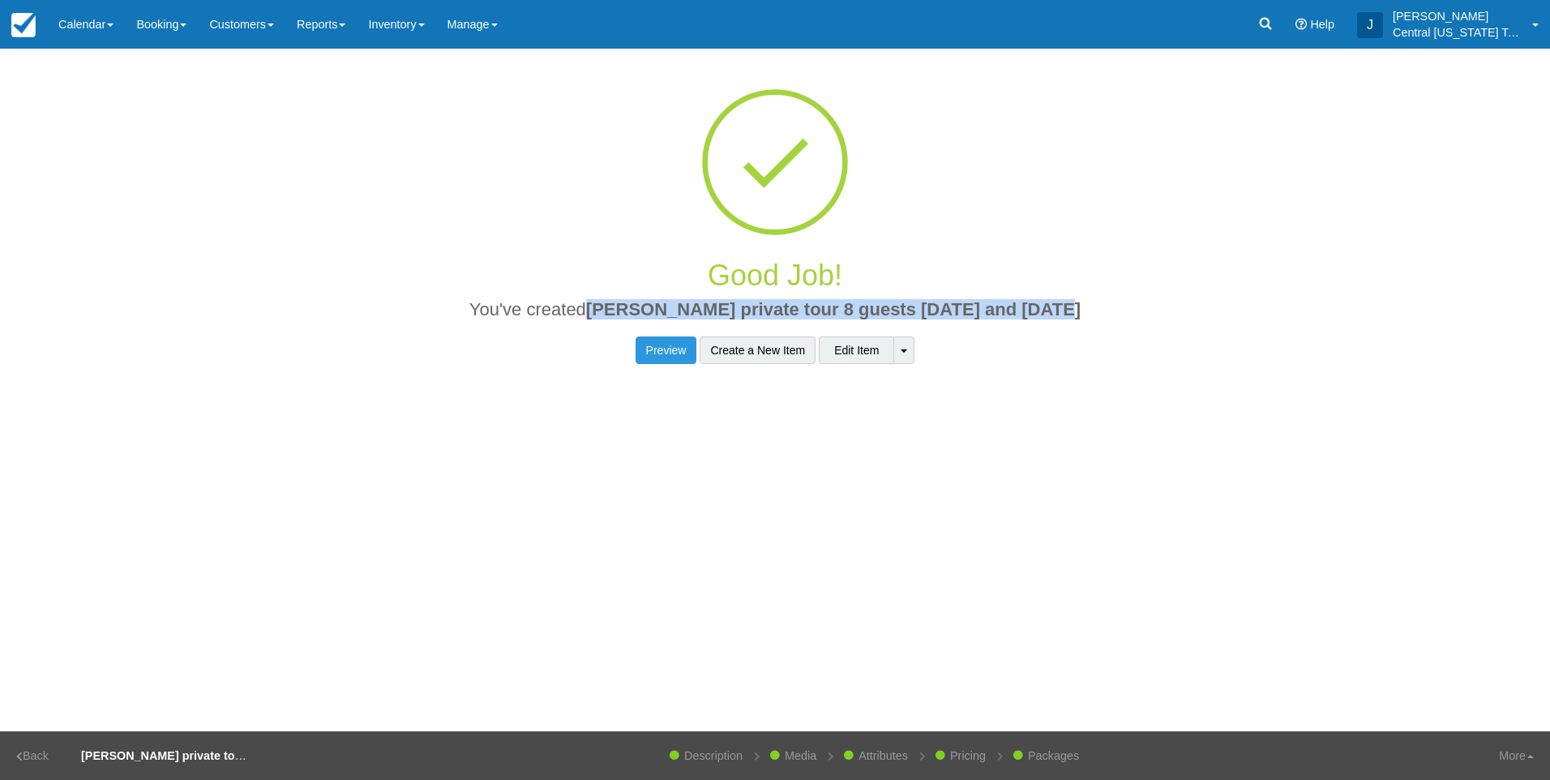
drag, startPoint x: 997, startPoint y: 304, endPoint x: 614, endPoint y: 300, distance: 383.4
click at [614, 300] on h2 "You've created Ryan H private tour 8 guests 11-8-2025 and 11-9-2025" at bounding box center [775, 314] width 1062 height 28
drag, startPoint x: 614, startPoint y: 300, endPoint x: 644, endPoint y: 304, distance: 30.3
copy span "Ryan H private tour 8 guests 11-8-2025 and 11-9-2025"
click at [416, 29] on link "Inventory" at bounding box center [396, 24] width 79 height 49
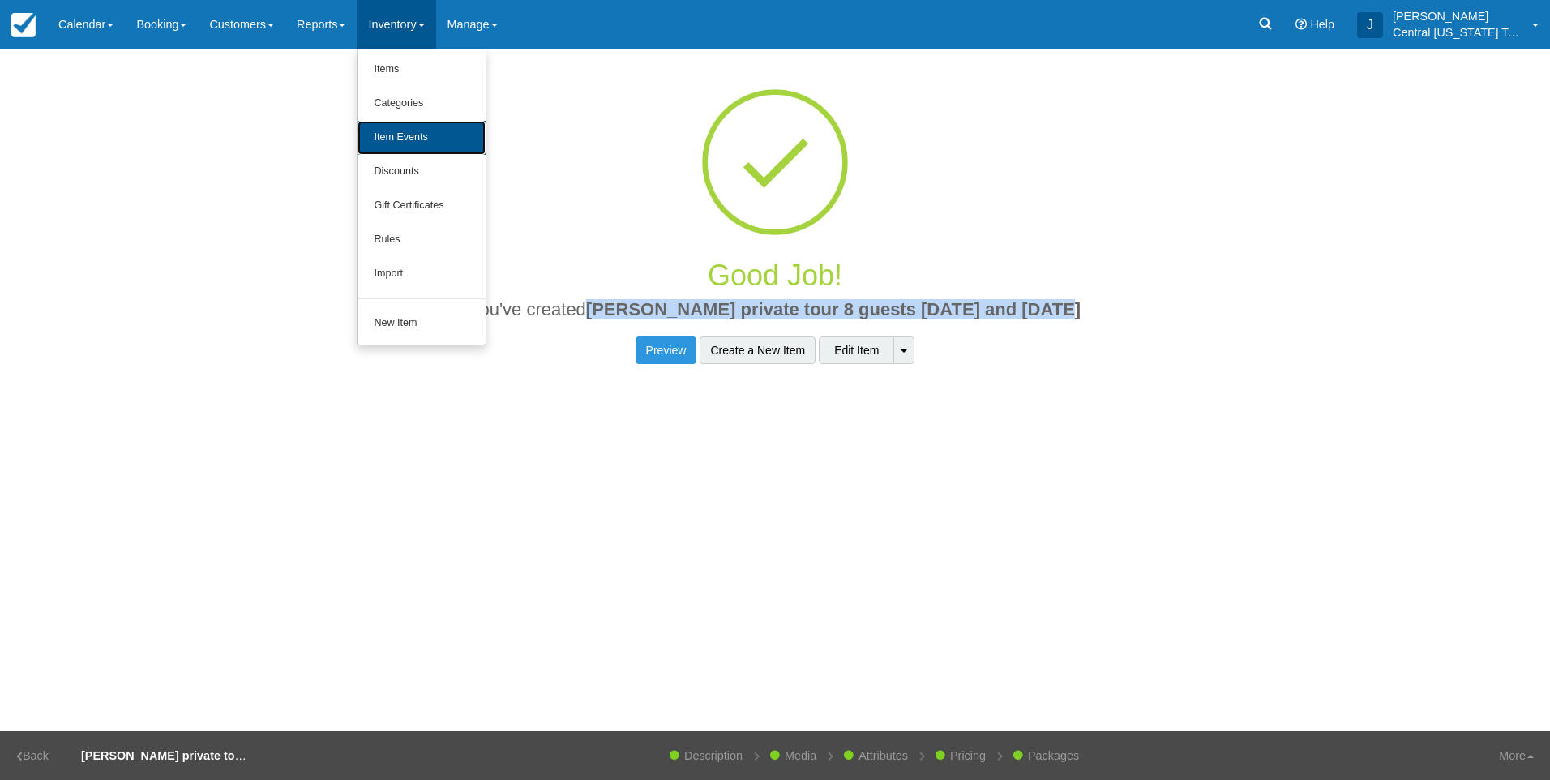
click at [424, 130] on link "Item Events" at bounding box center [421, 138] width 128 height 34
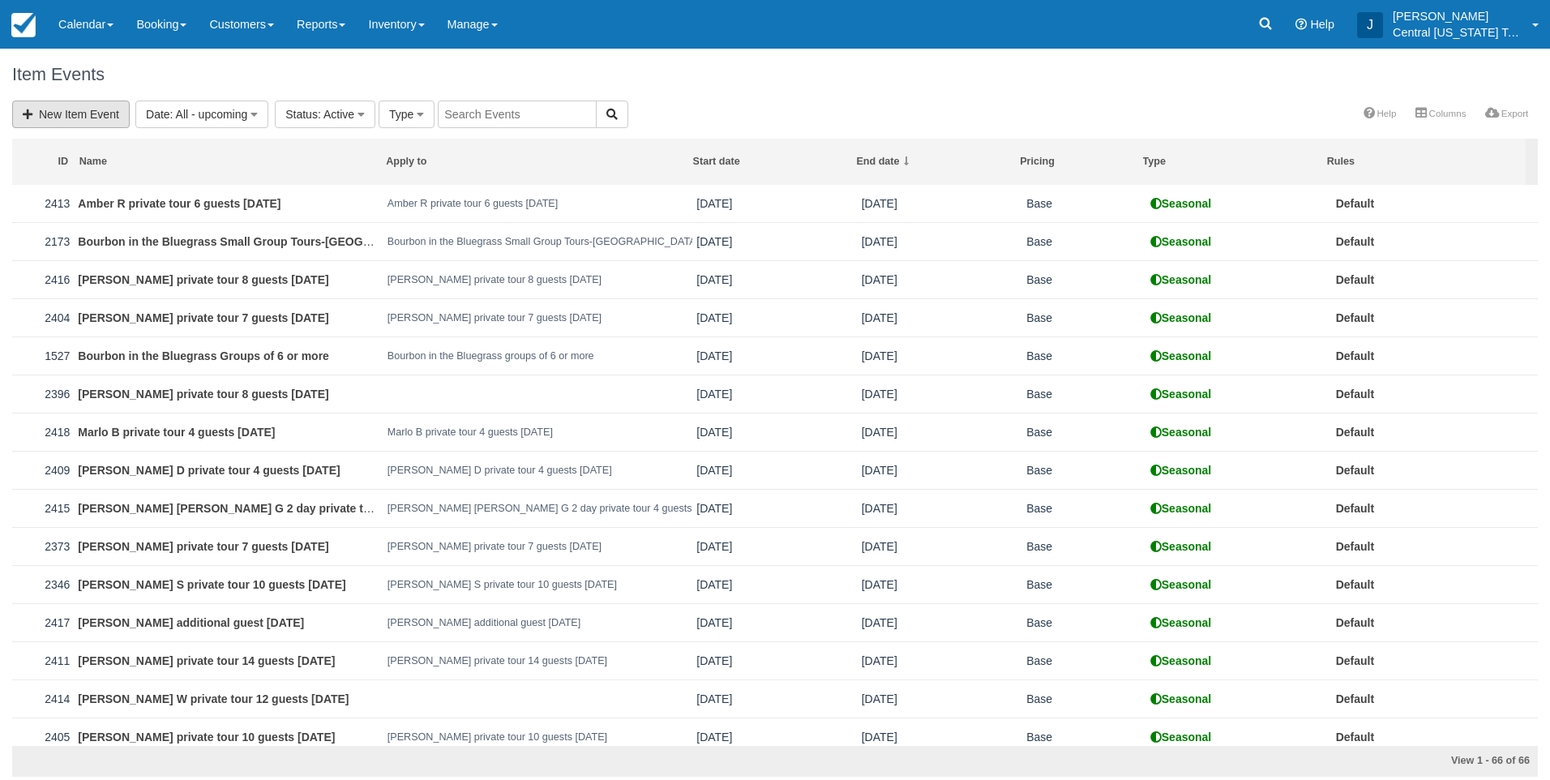
click at [20, 112] on link "New Item Event" at bounding box center [71, 115] width 118 height 28
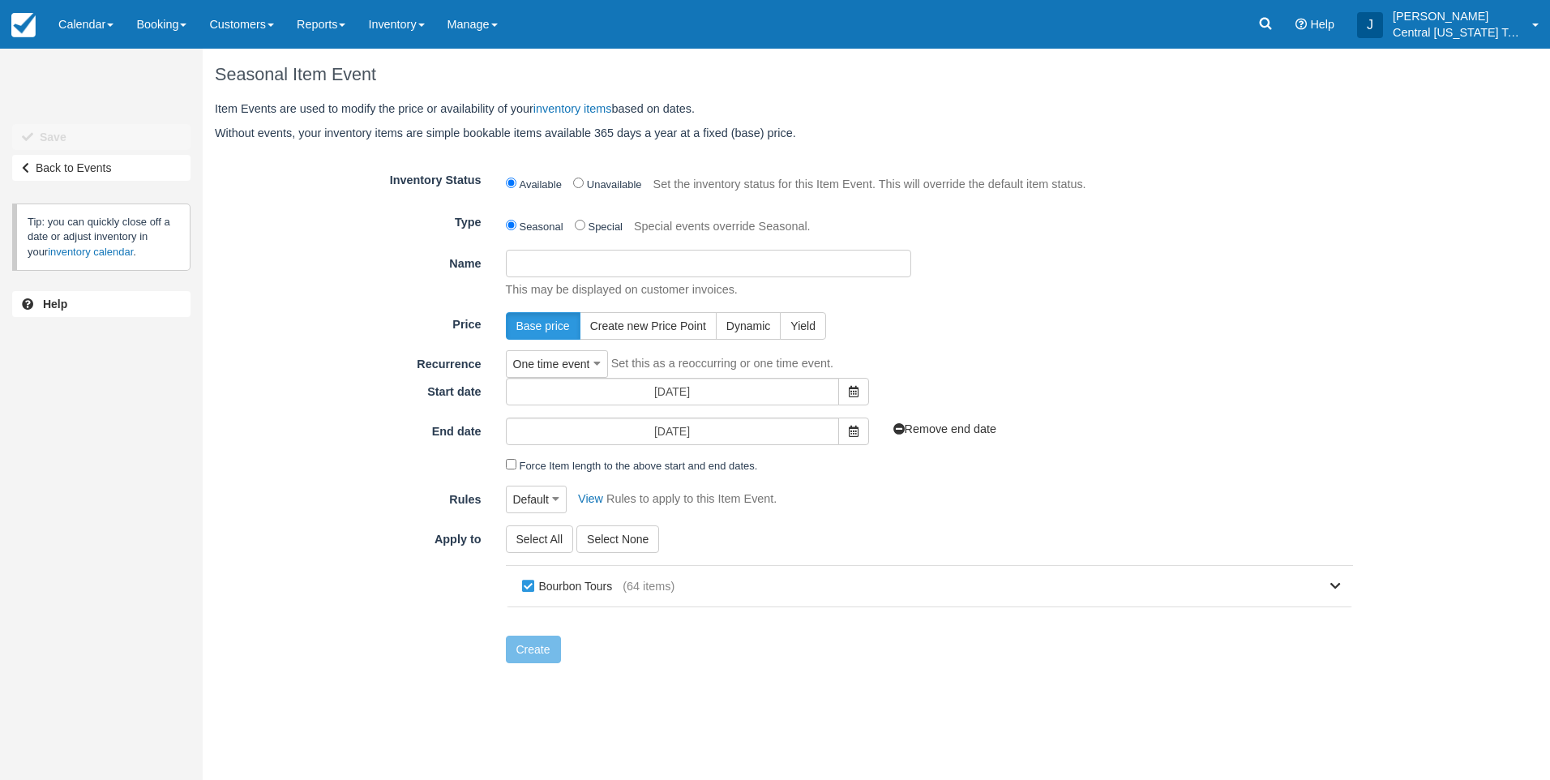
click at [720, 276] on input "Name" at bounding box center [708, 264] width 405 height 28
paste input "Ryan H private tour 8 guests 11-8-2025 and 11-9-2025"
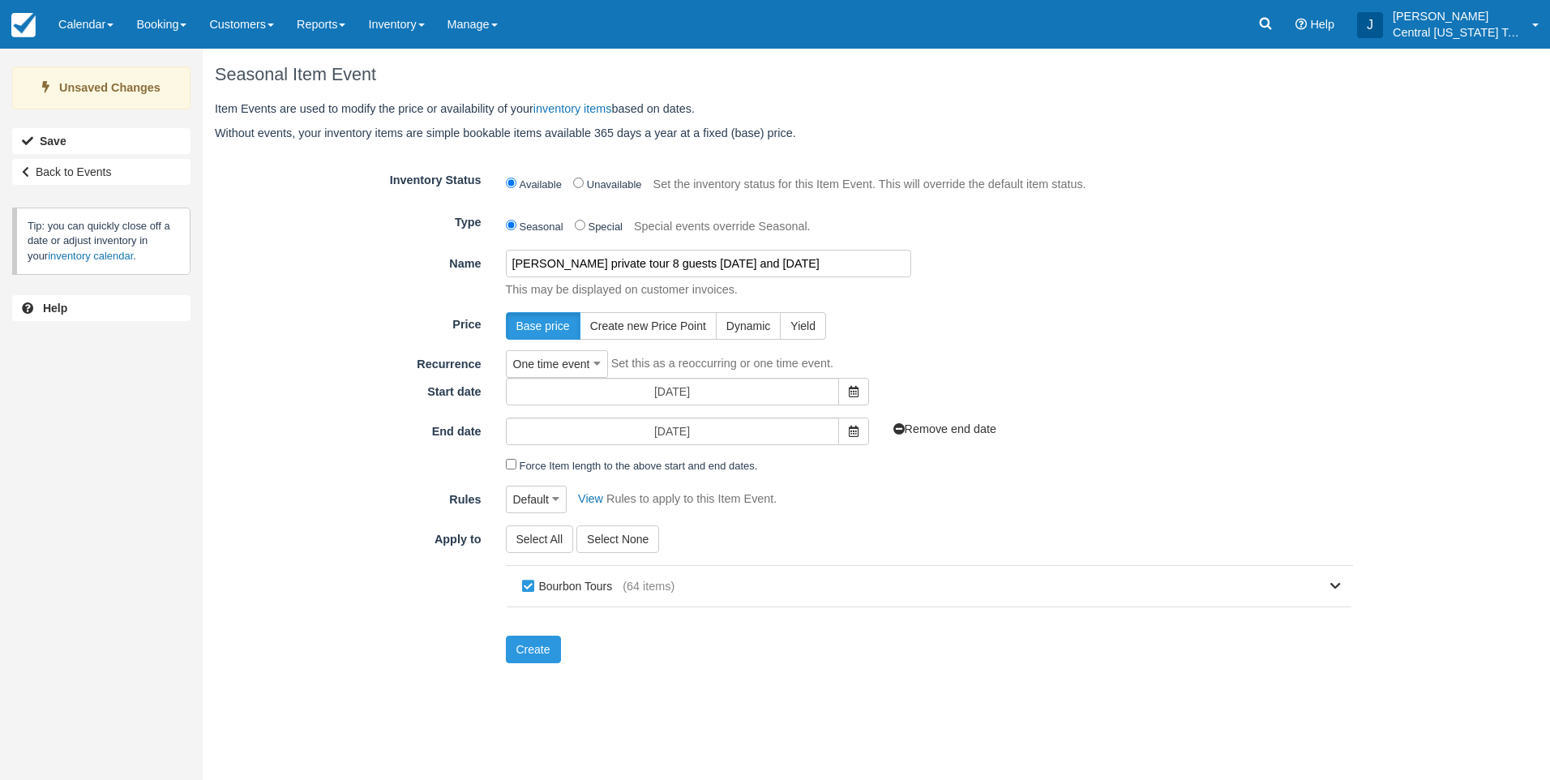
type input "Ryan H private tour 8 guests 11-8-2025 and 11-9-2025"
click at [851, 396] on icon at bounding box center [854, 391] width 10 height 11
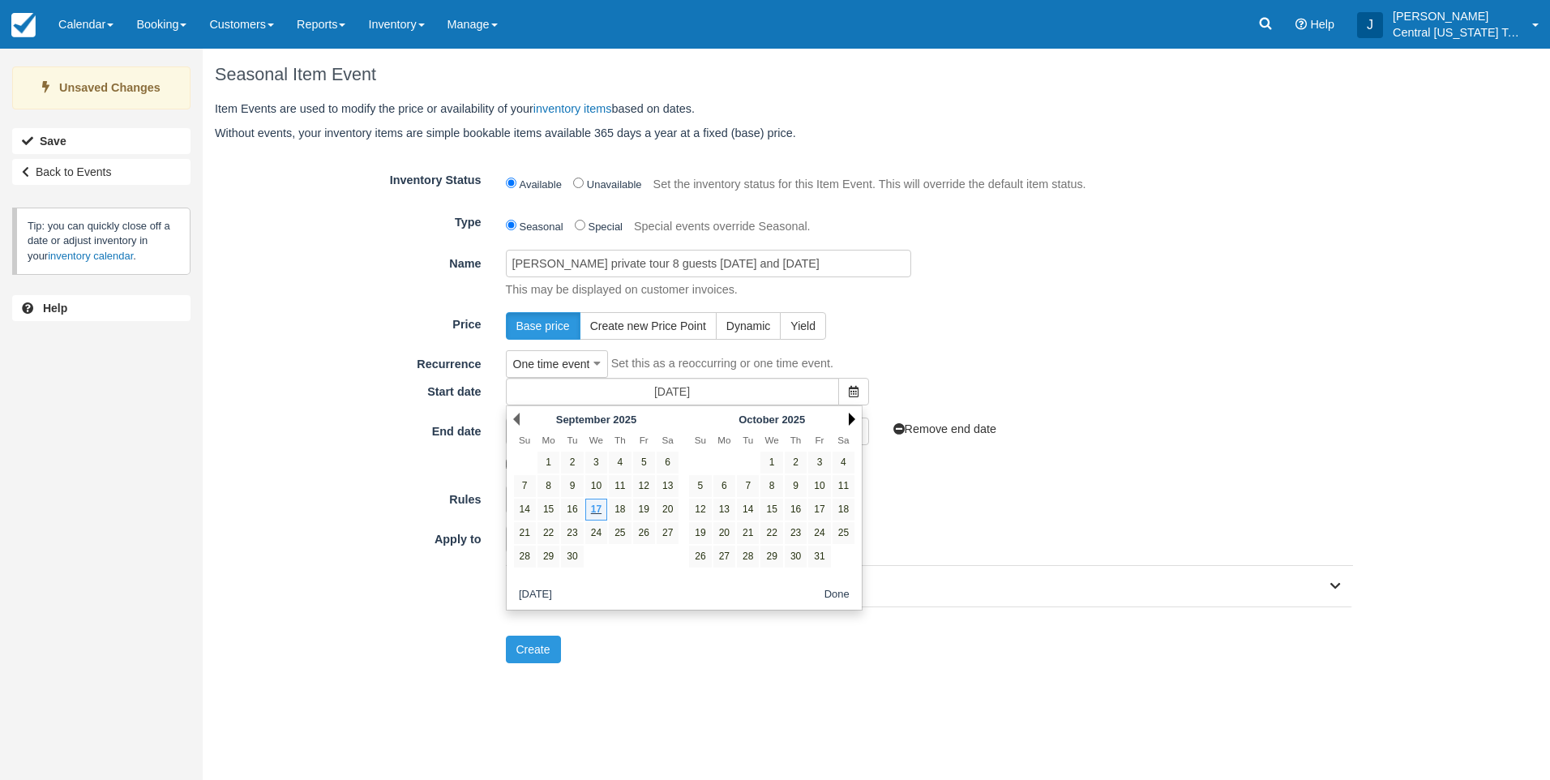
click at [852, 415] on link "Next" at bounding box center [852, 419] width 6 height 13
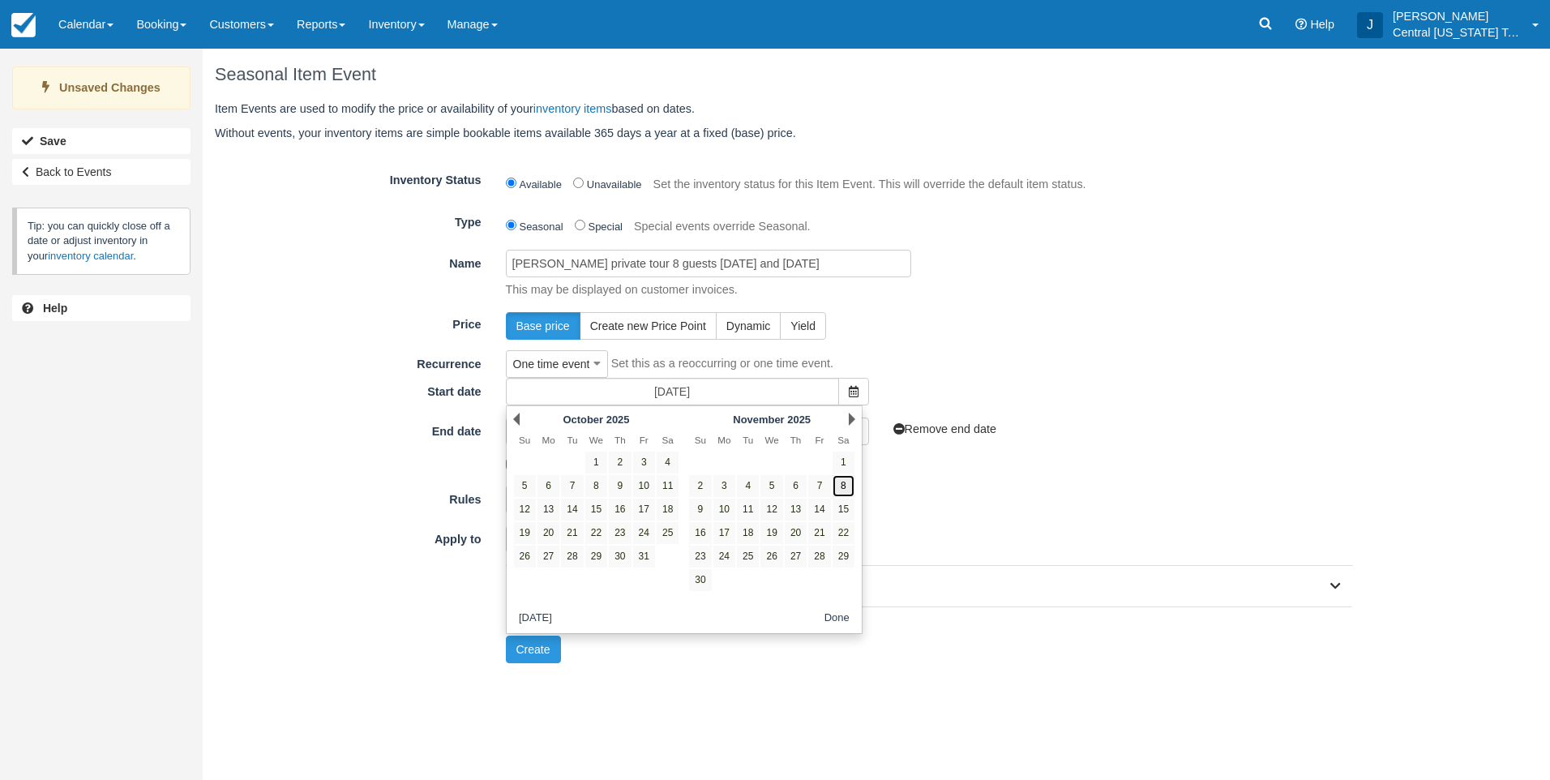
click at [837, 490] on link "8" at bounding box center [843, 486] width 22 height 22
type input "11/08/25"
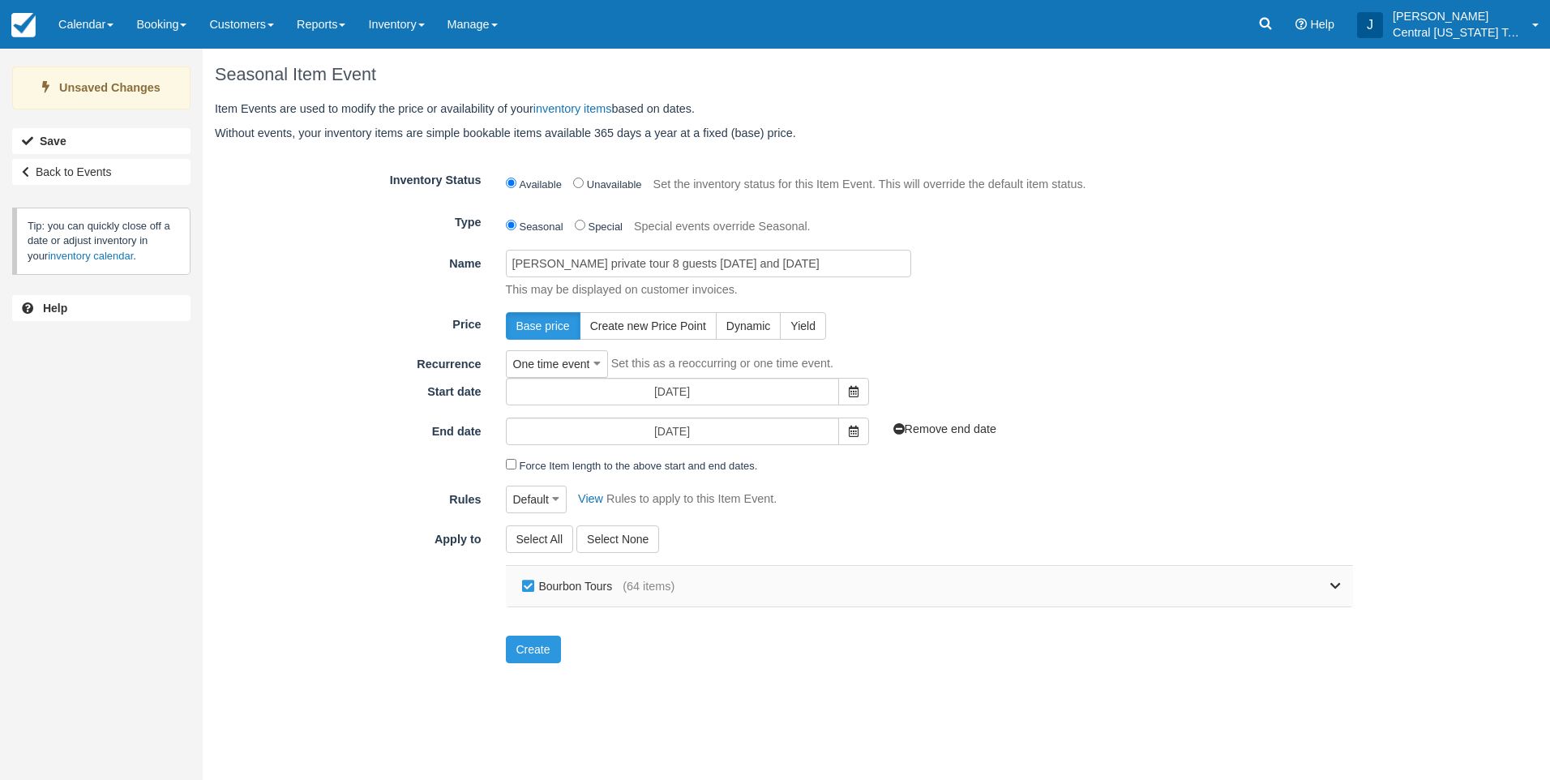
click at [544, 586] on label "Bourbon Tours" at bounding box center [570, 586] width 105 height 24
checkbox input "false"
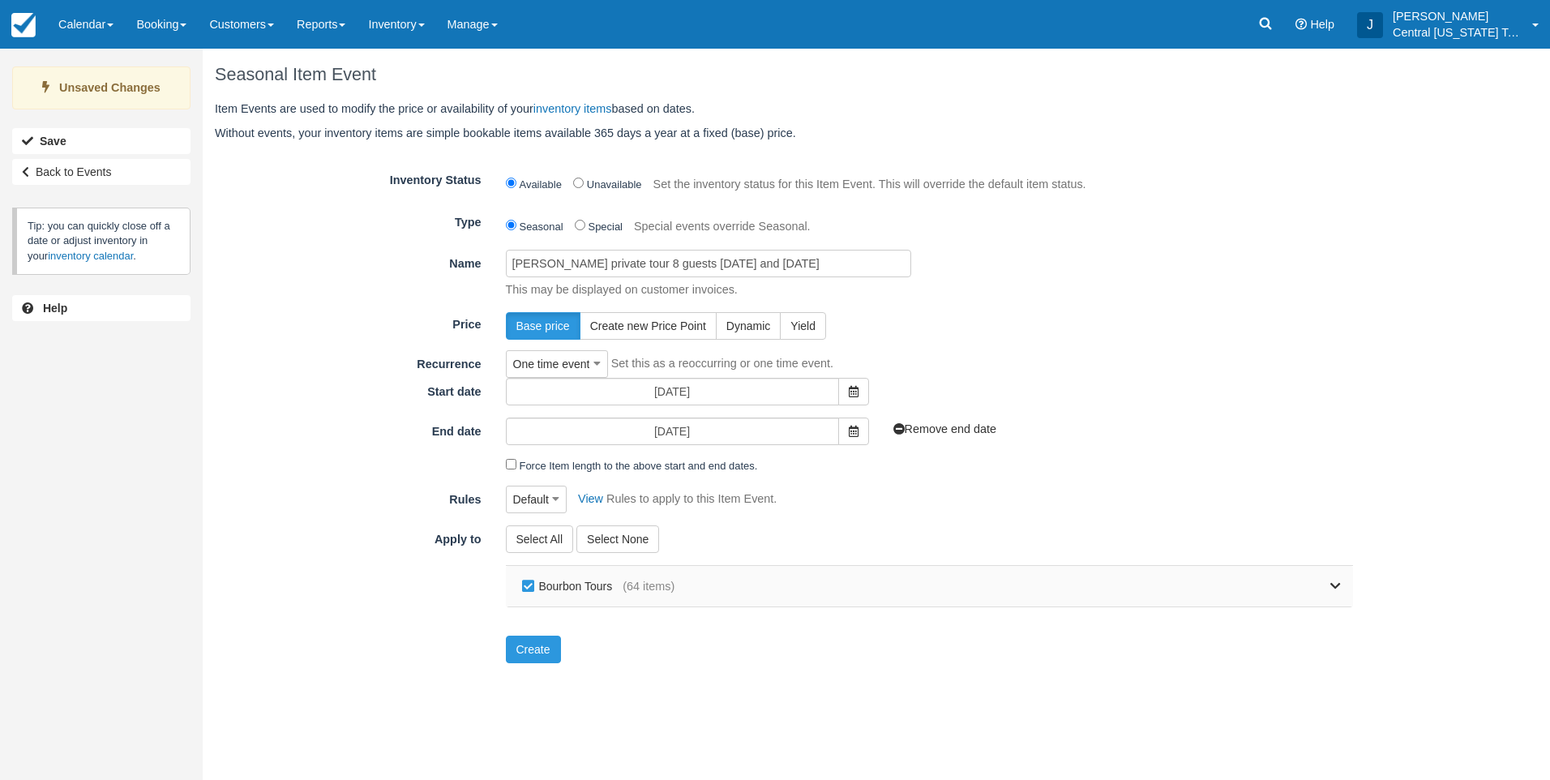
checkbox input "false"
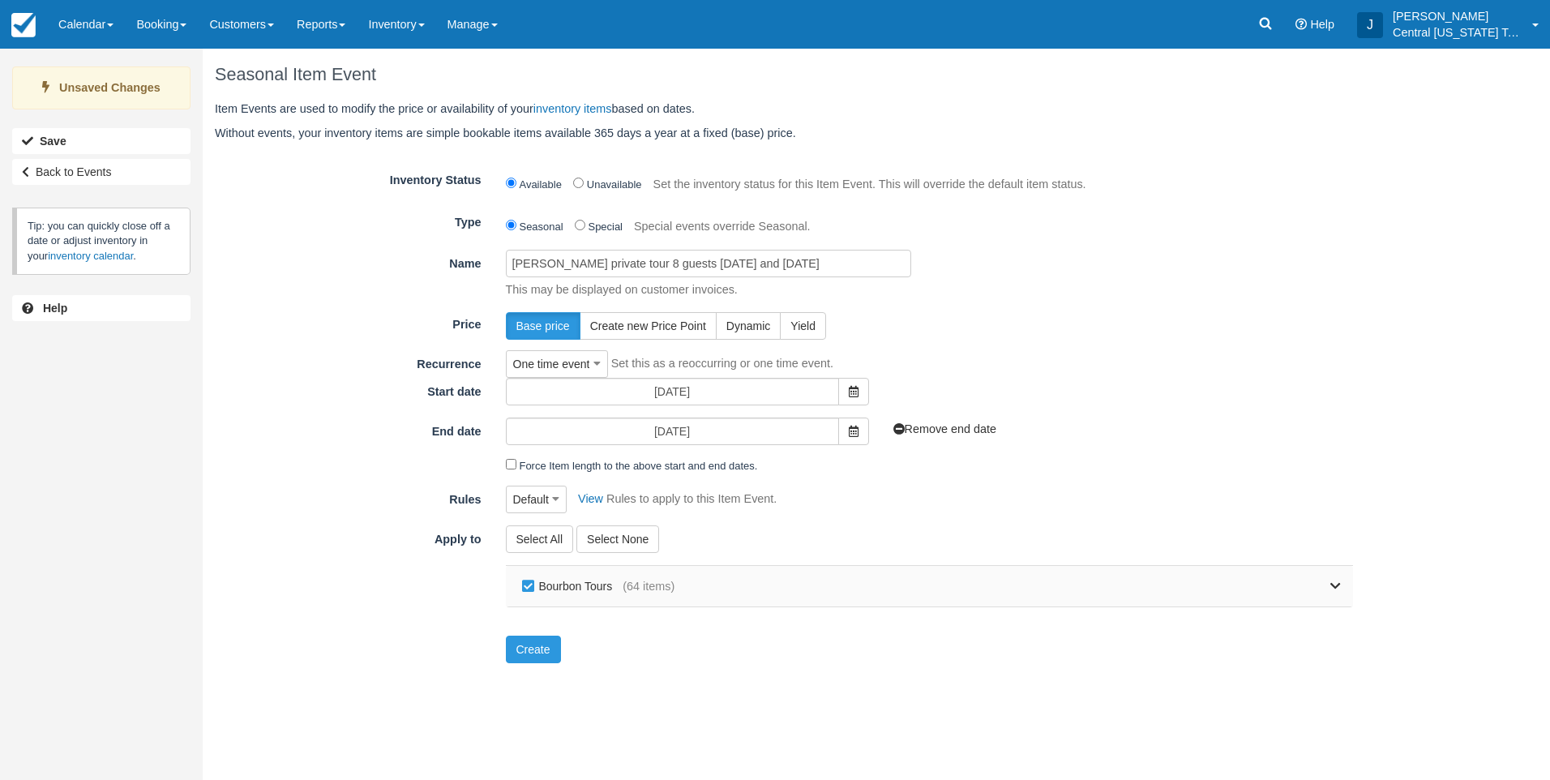
checkbox input "false"
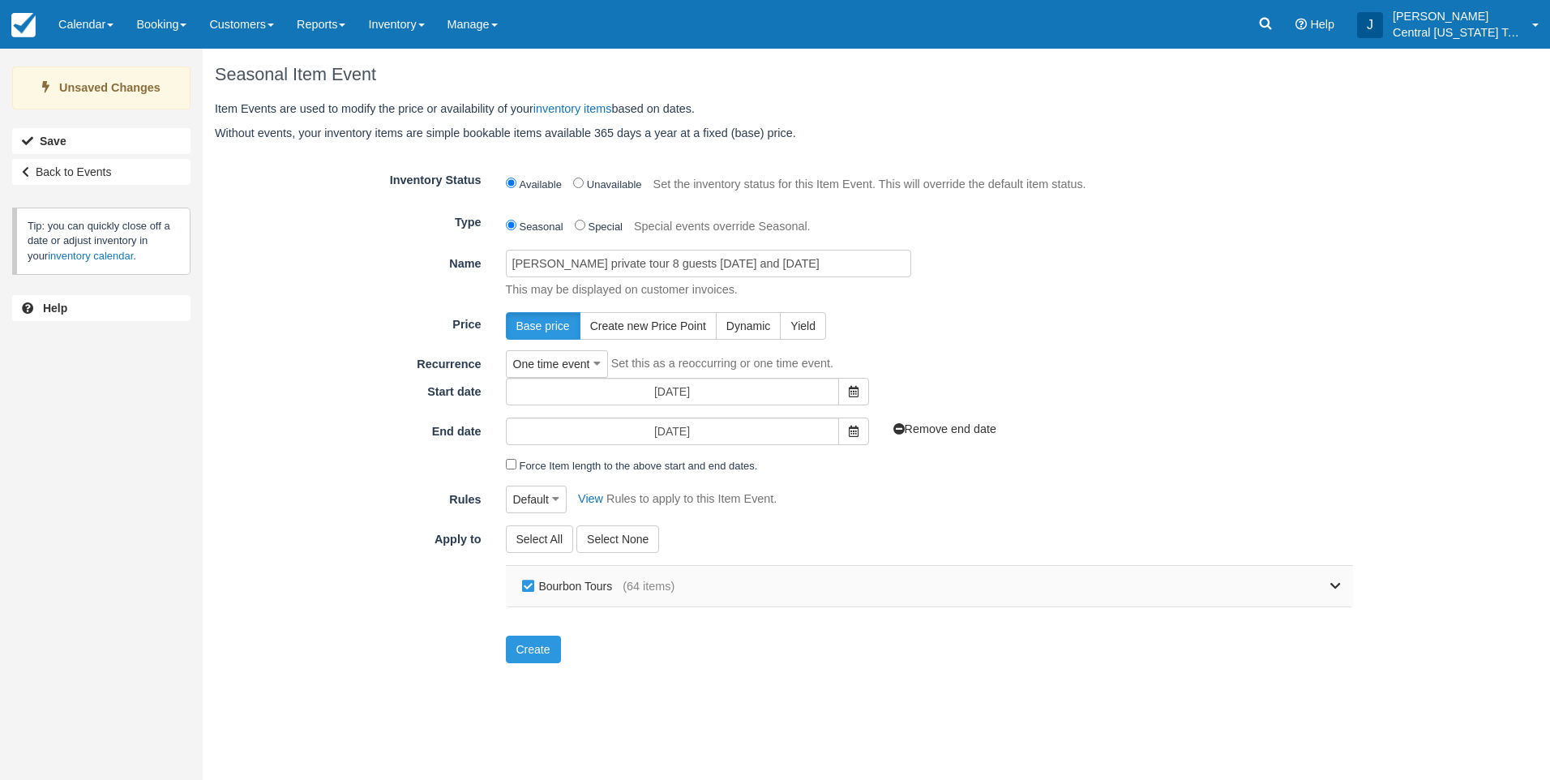
checkbox input "false"
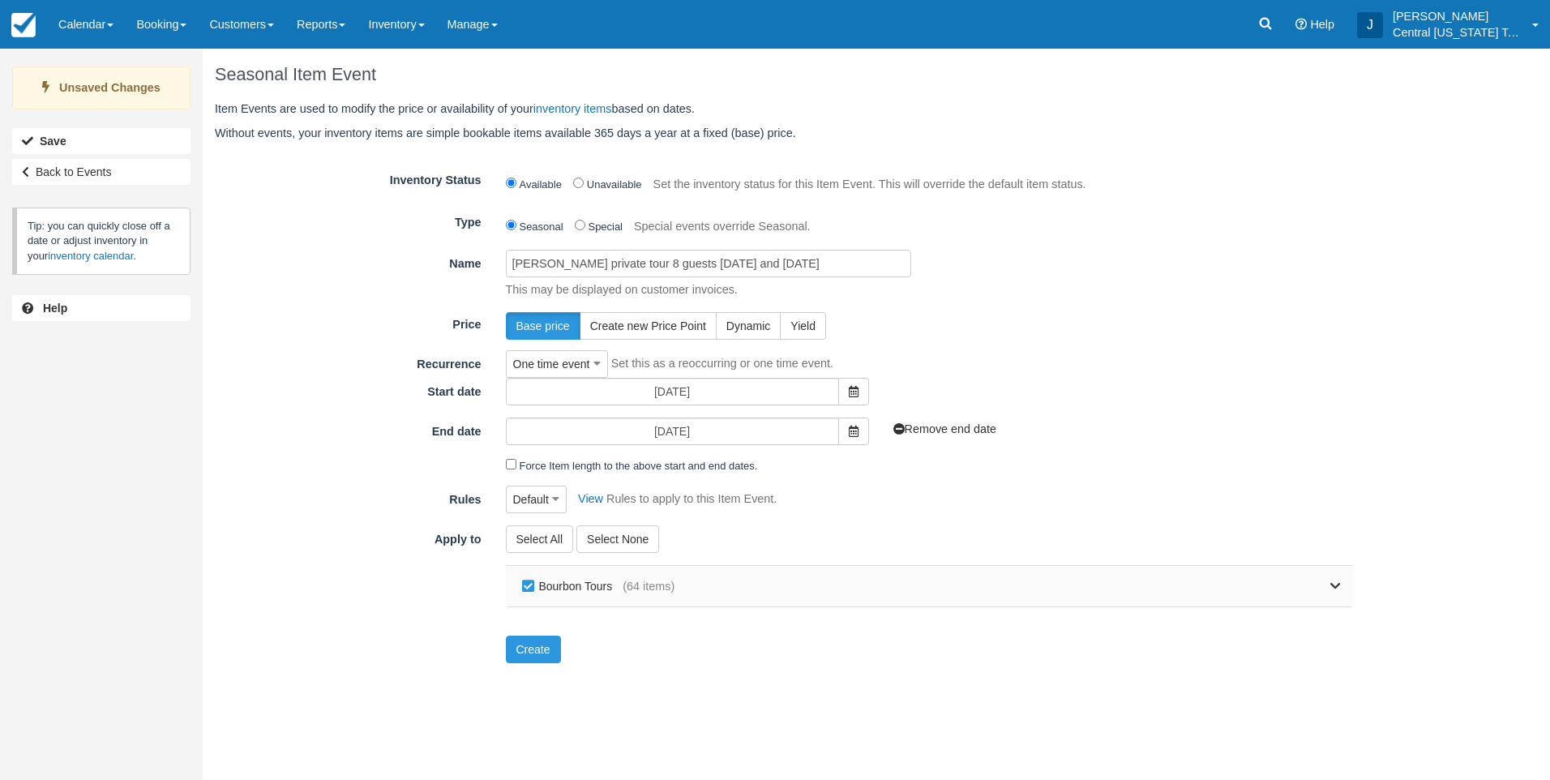
checkbox input "false"
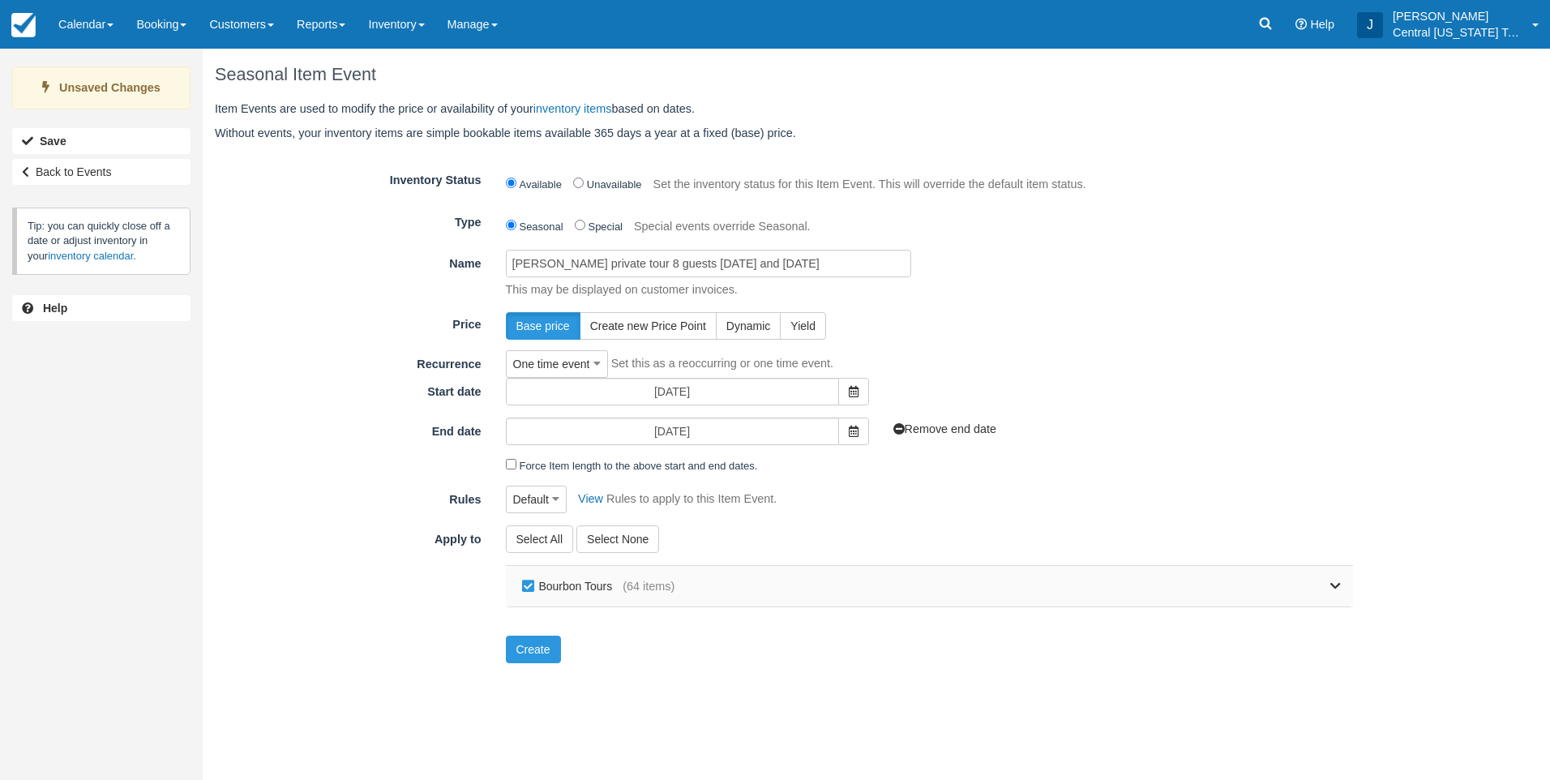
checkbox input "false"
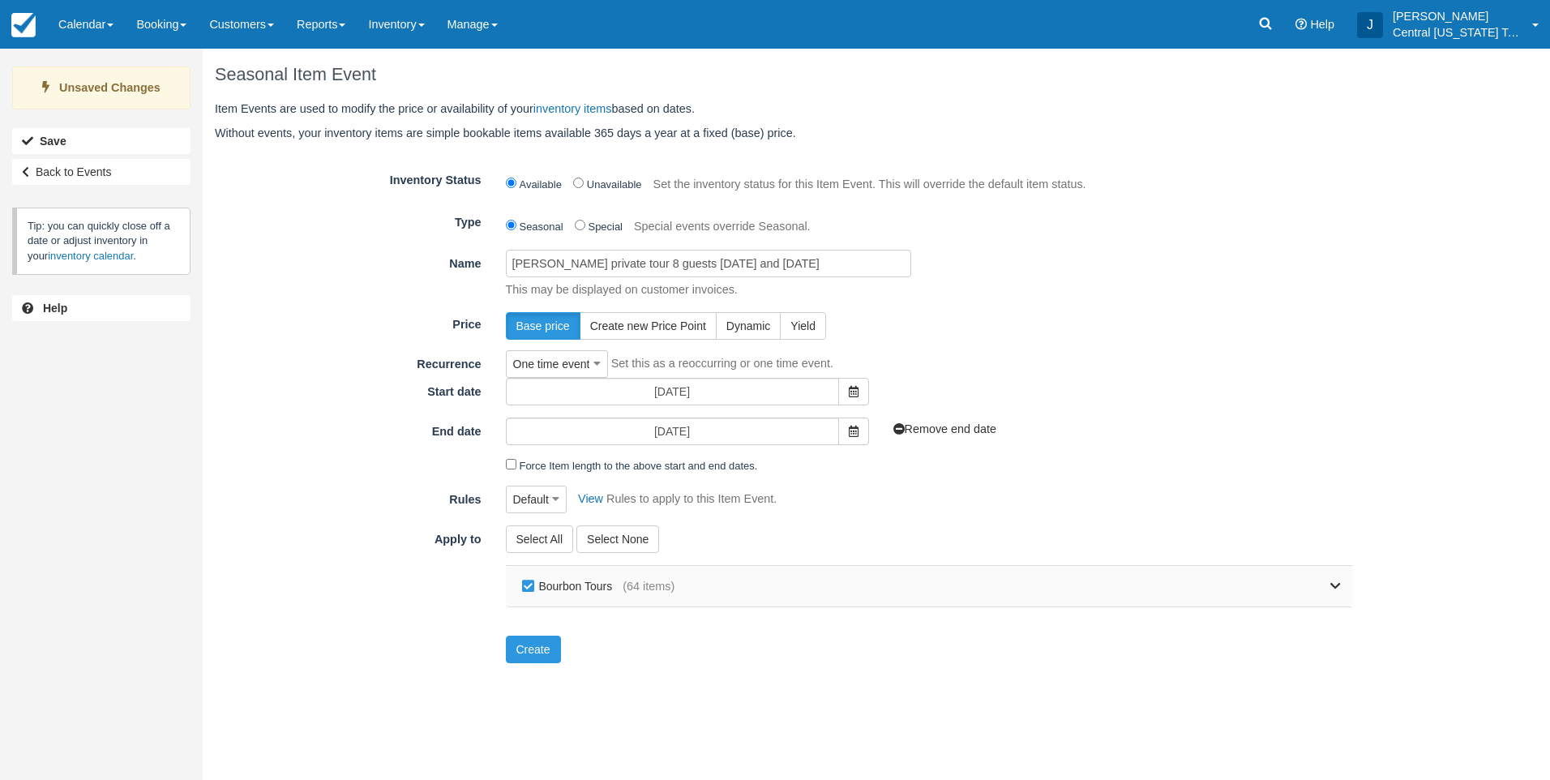
checkbox input "false"
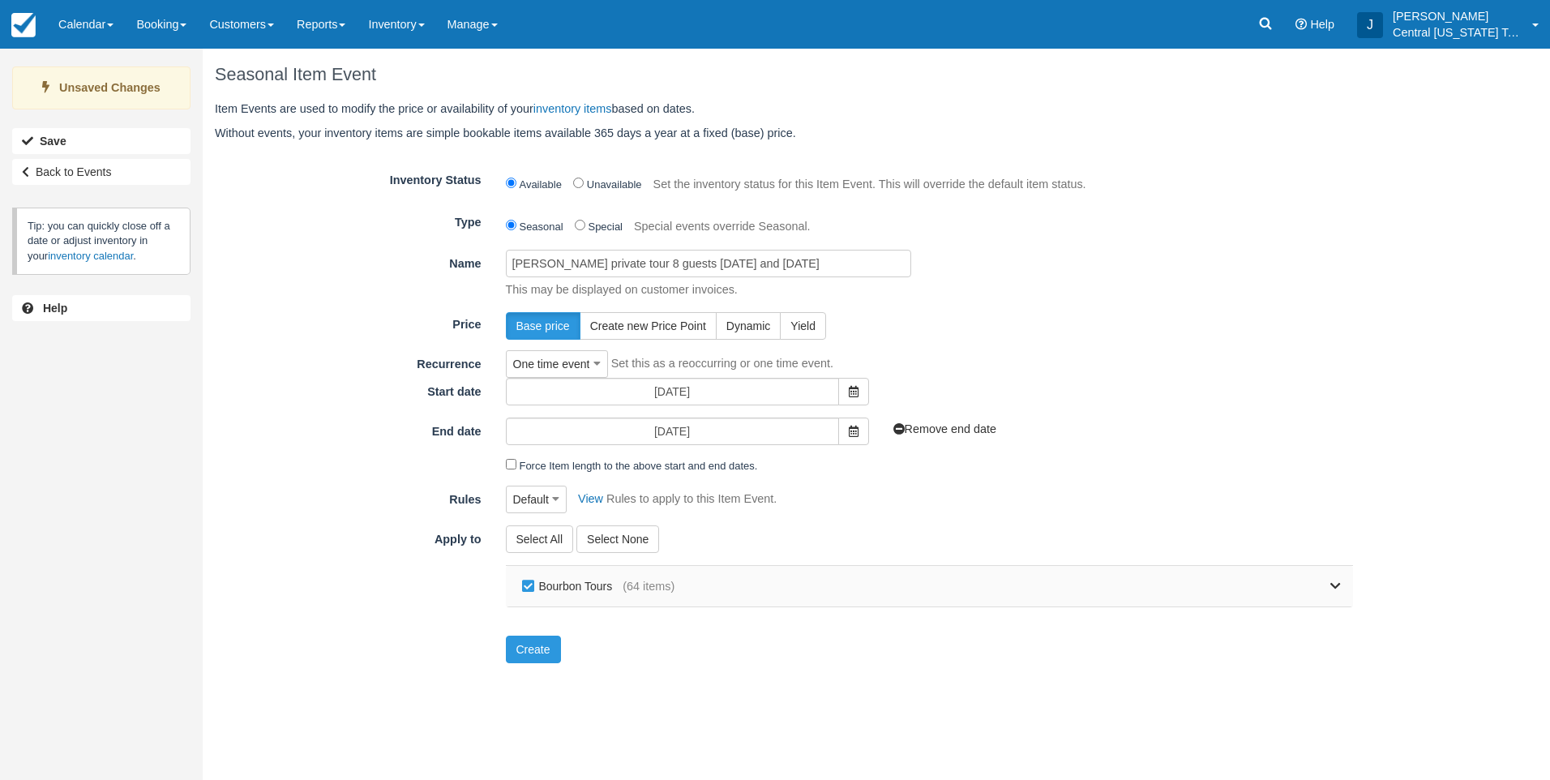
checkbox input "false"
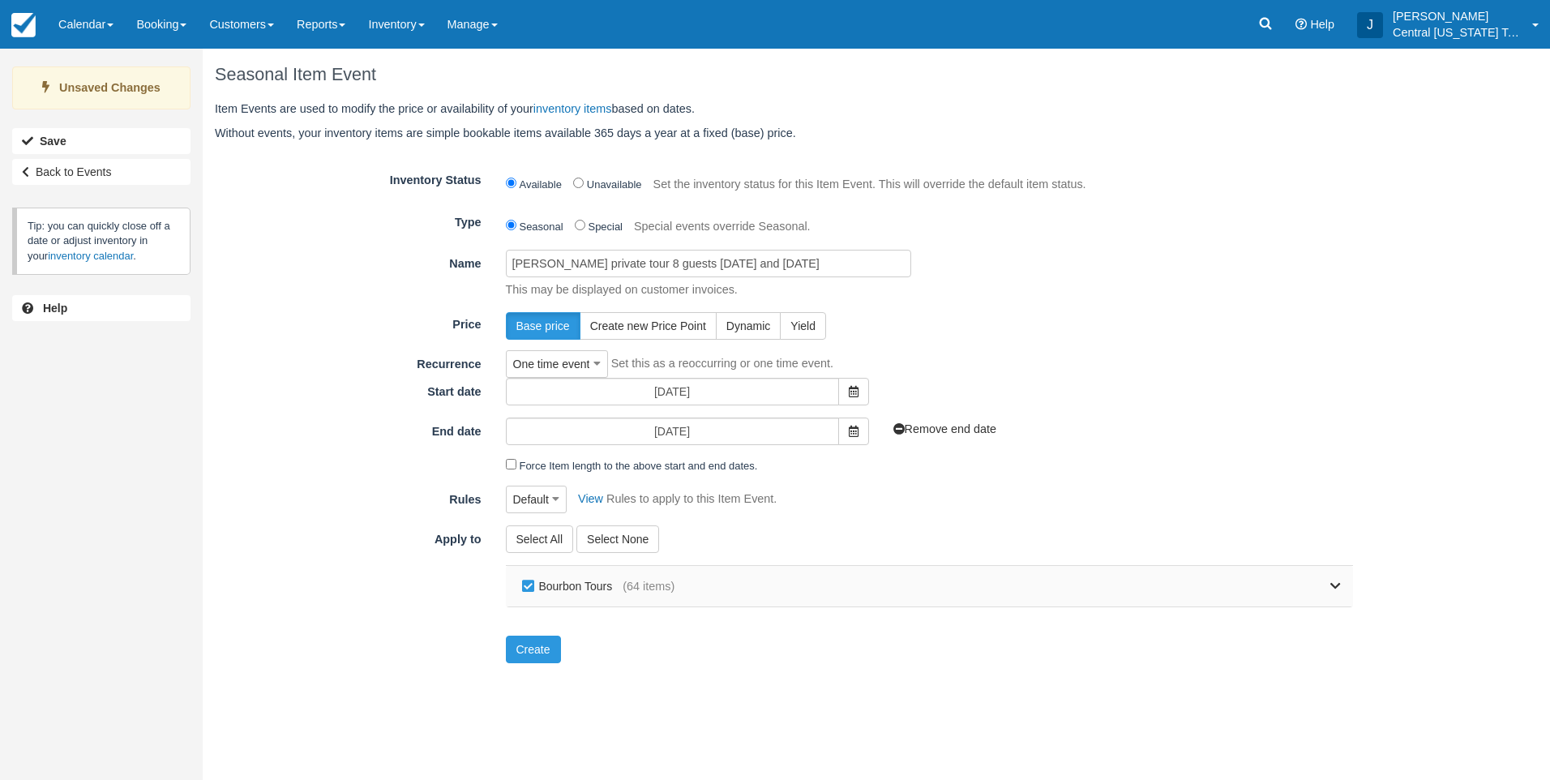
checkbox input "false"
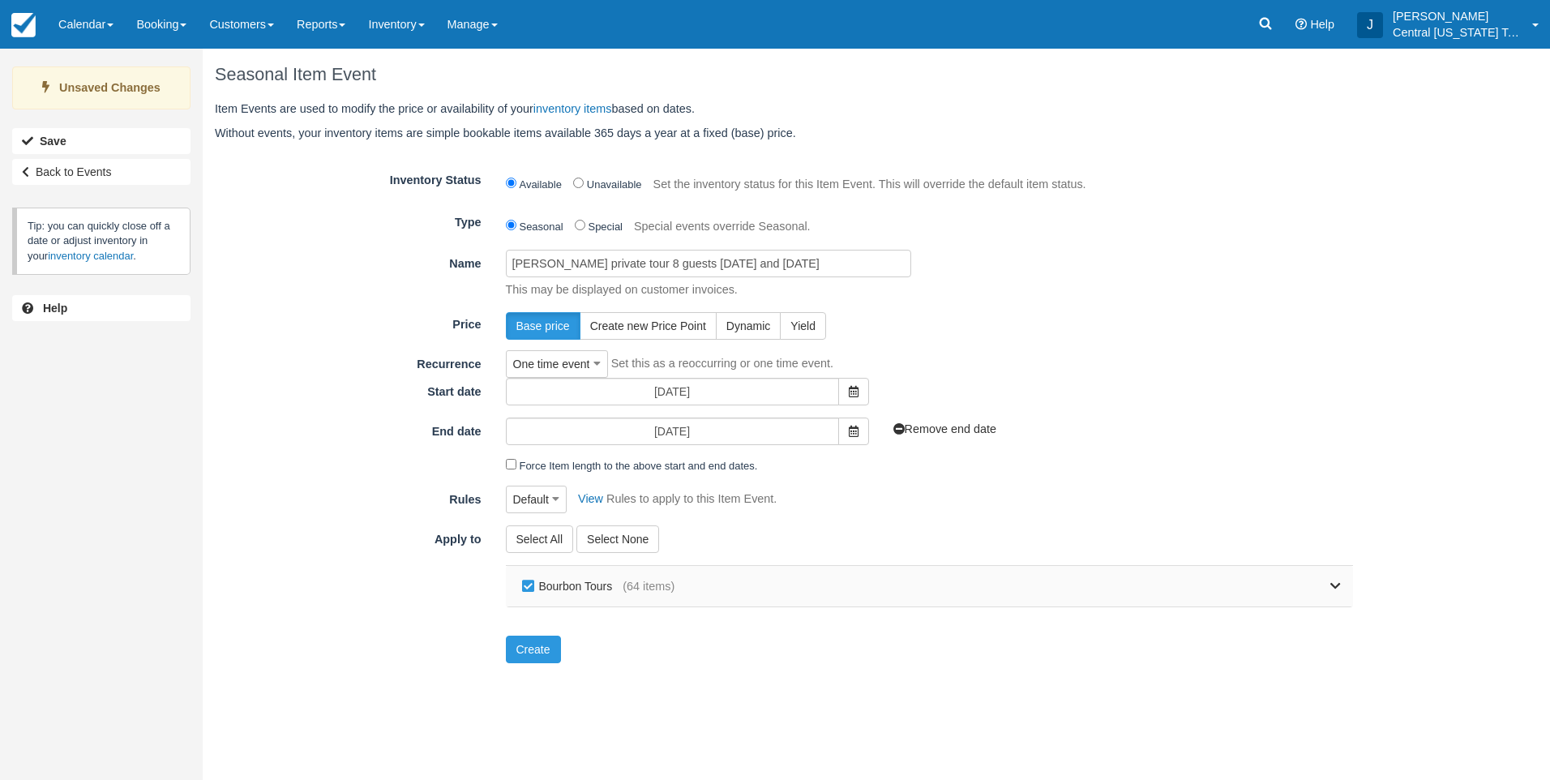
checkbox input "false"
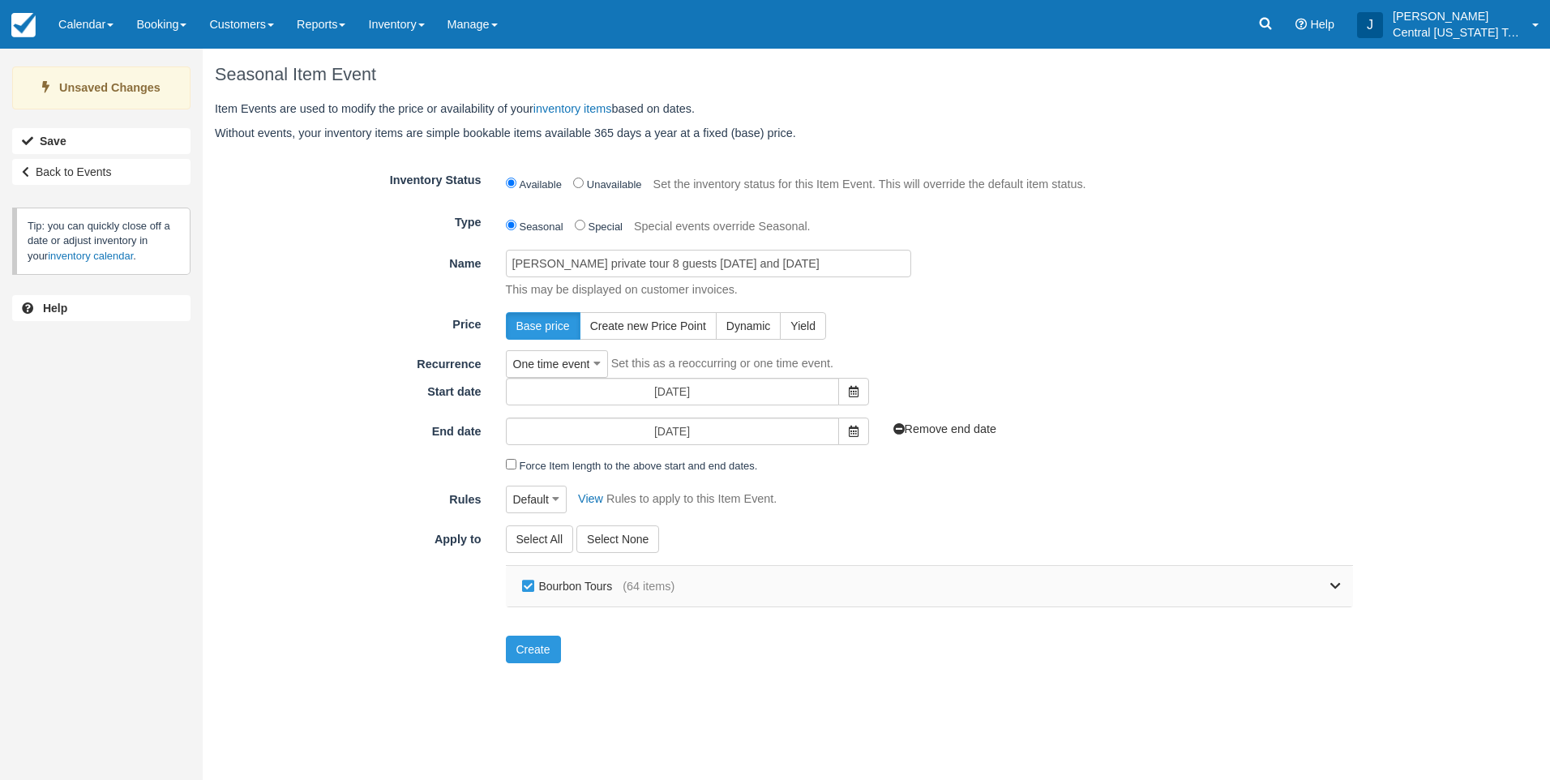
checkbox input "false"
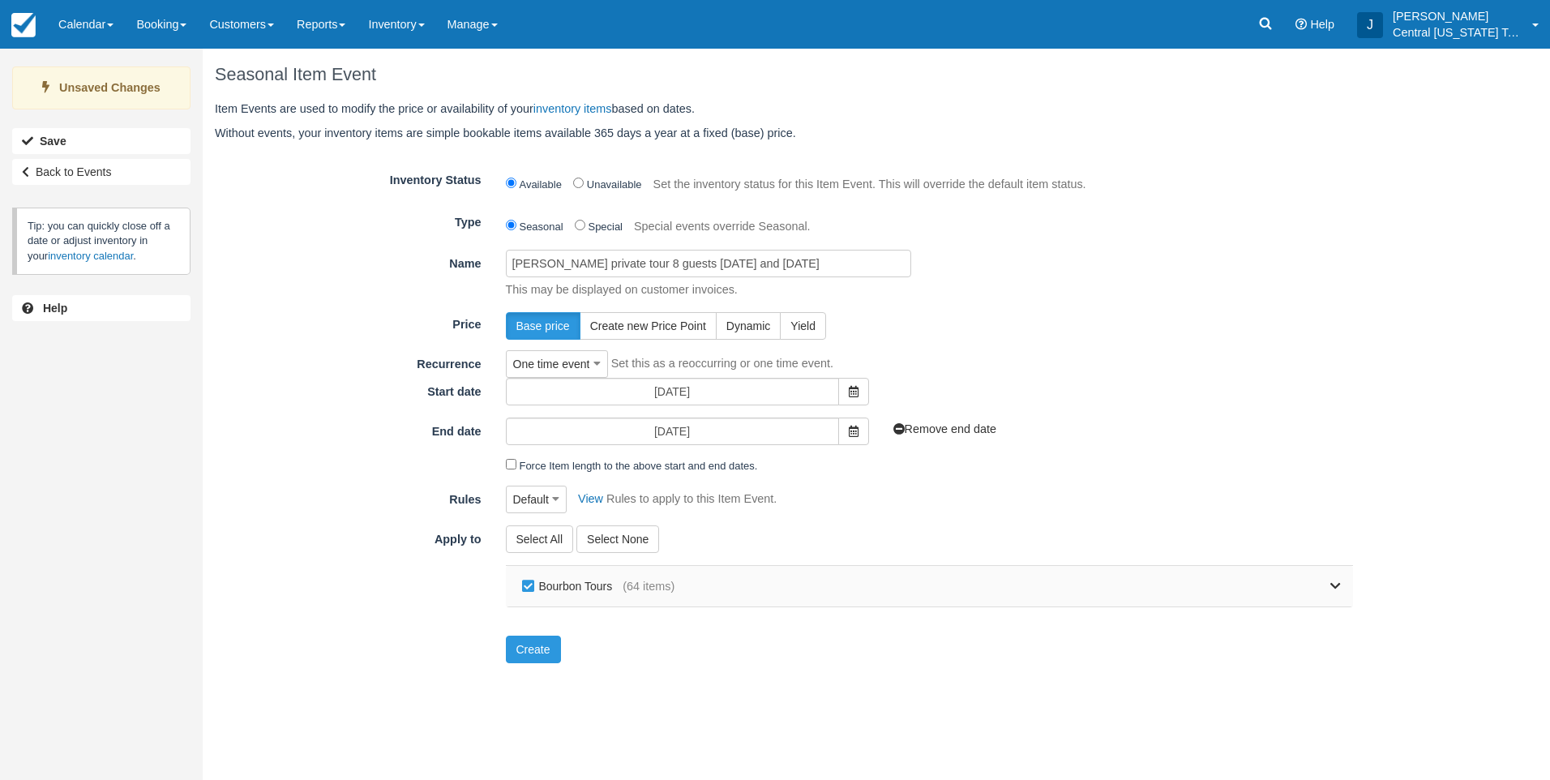
checkbox input "false"
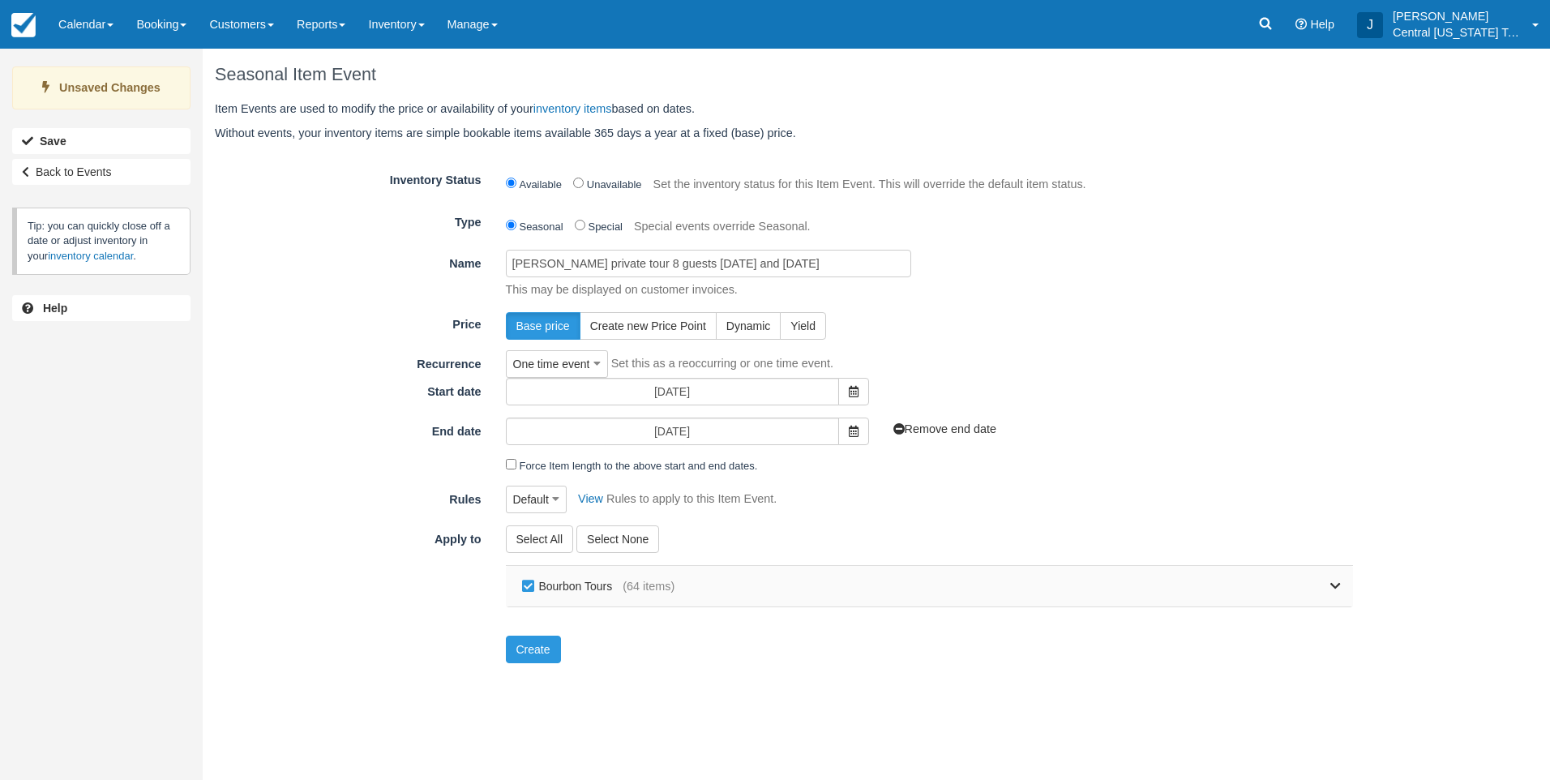
checkbox input "false"
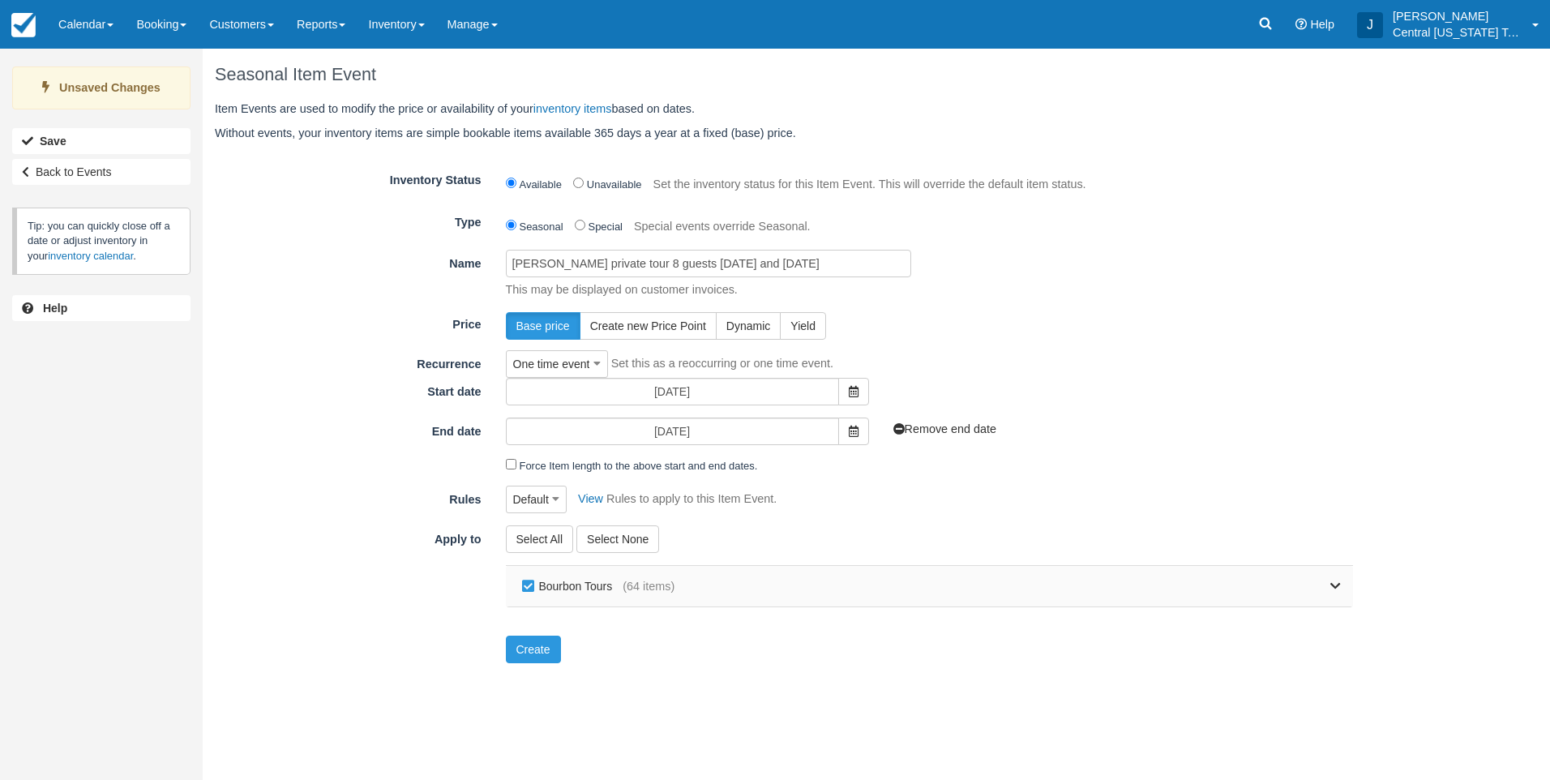
checkbox input "false"
click at [1332, 588] on icon at bounding box center [1335, 585] width 11 height 11
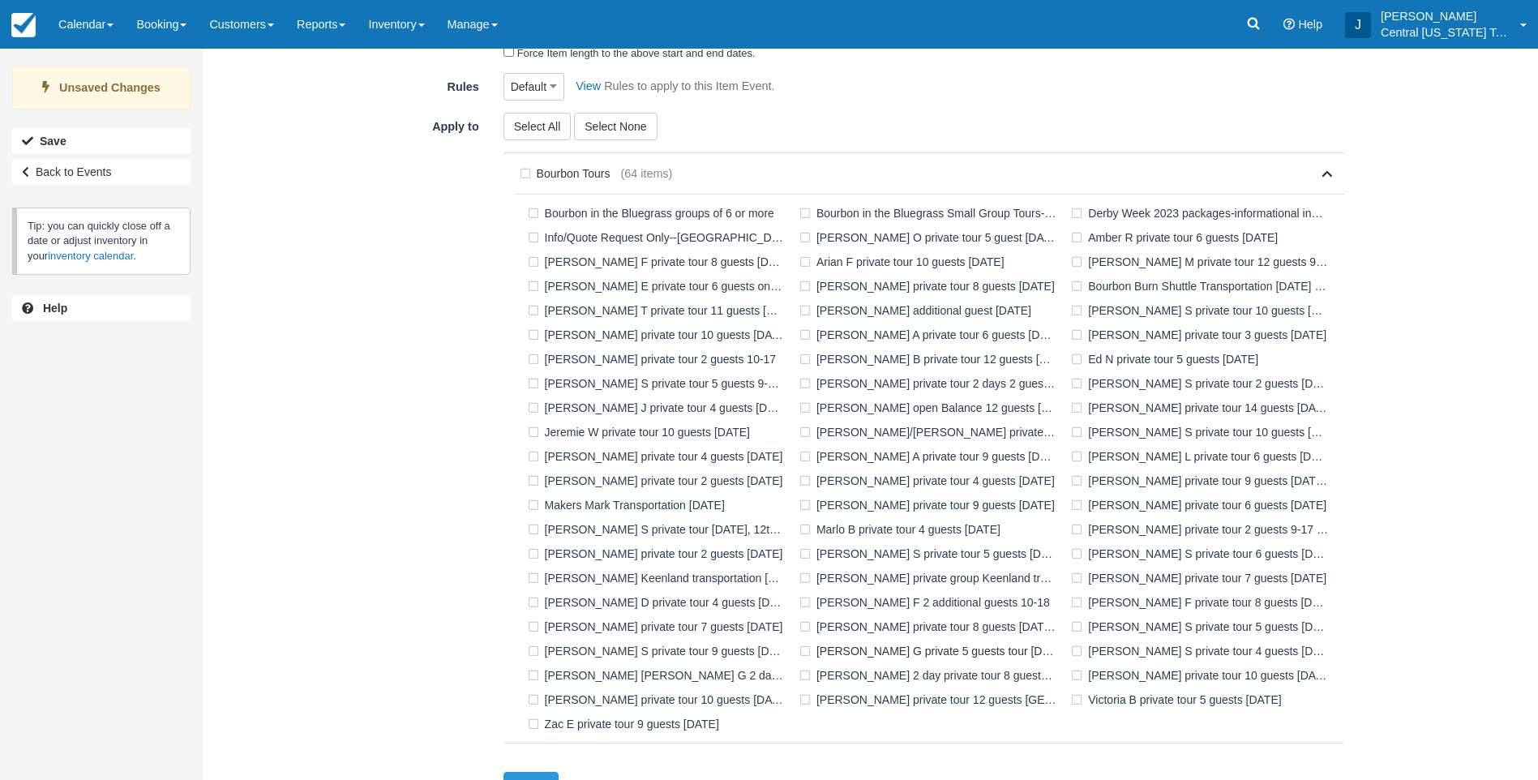
scroll to position [444, 0]
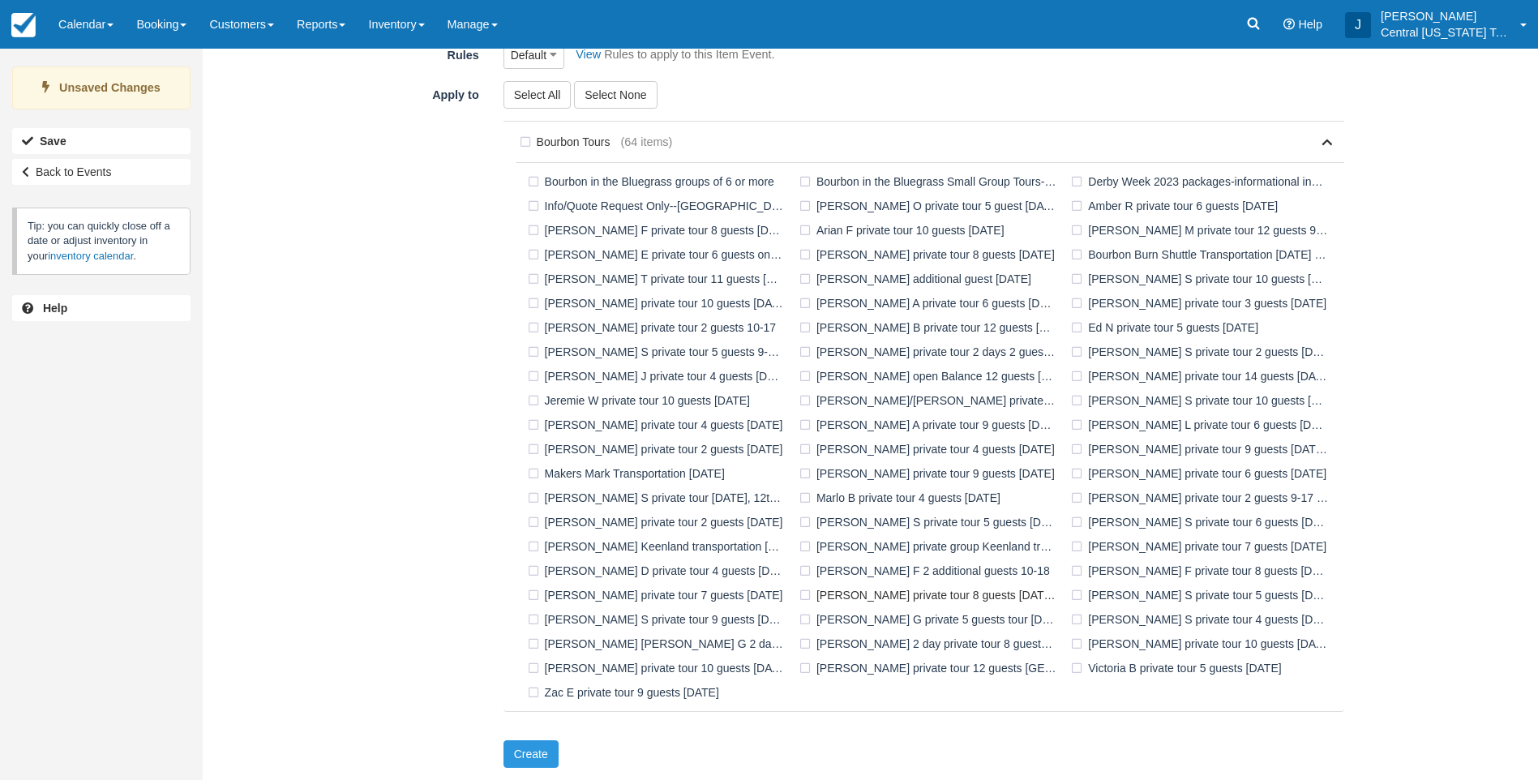
click at [811, 593] on label "Ryan H private tour 8 guests 11-8-2025 and 11-9-2025" at bounding box center [931, 595] width 272 height 24
checkbox input "true"
click at [535, 755] on button "Create" at bounding box center [530, 754] width 55 height 28
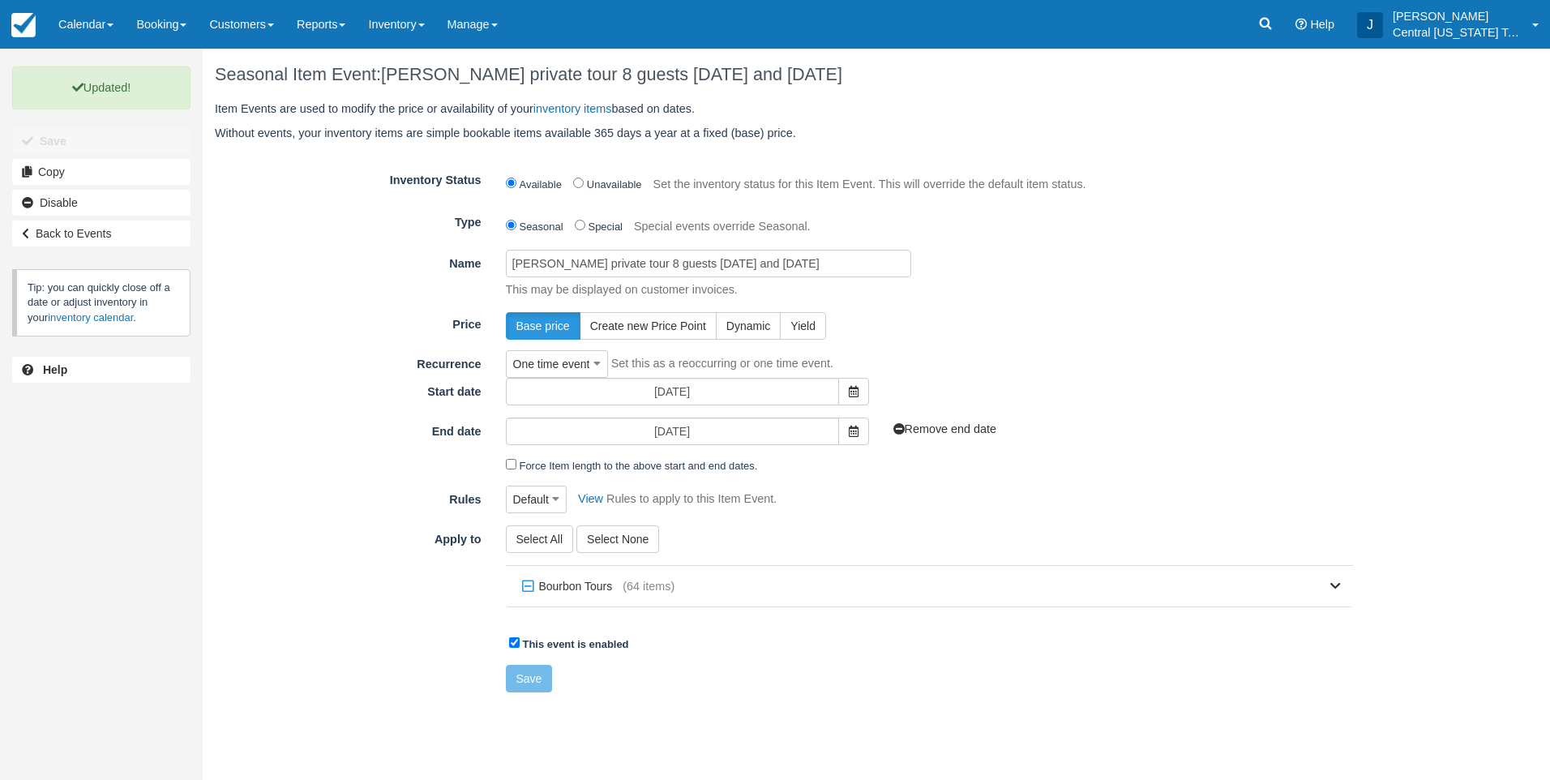
click at [1106, 364] on div "One time event One time event Weekly (by day of week) Always (don't expire) Set…" at bounding box center [930, 364] width 872 height 28
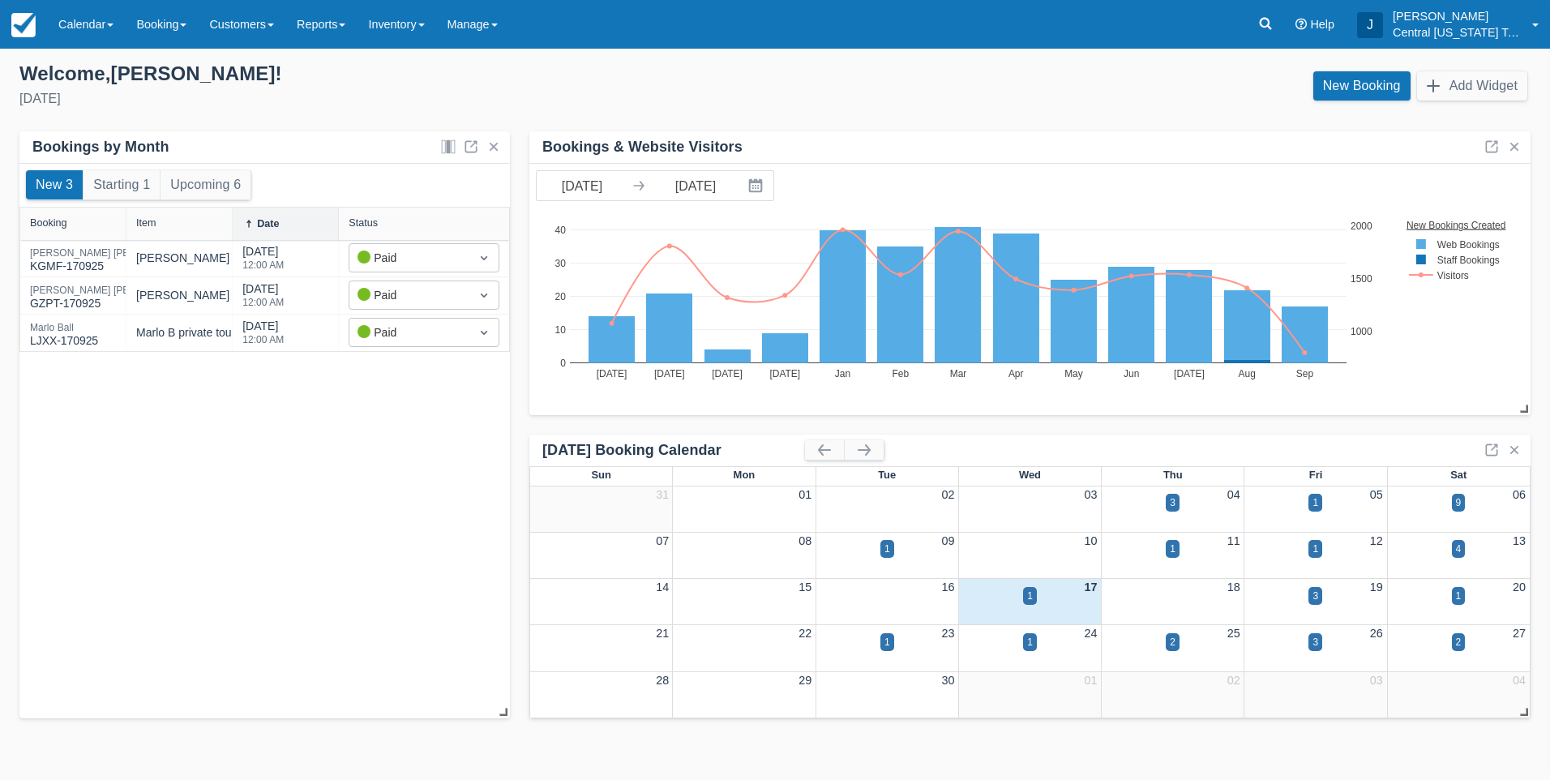
click at [350, 524] on div "New 3 Starting 1 Upcoming 6 Booking Item Date Status [PERSON_NAME] KGMF-170925 …" at bounding box center [264, 441] width 490 height 555
click at [276, 573] on div "New 3 Starting 1 Upcoming 6 Booking Item Date Status [PERSON_NAME] KGMF-170925 …" at bounding box center [264, 441] width 490 height 555
